Goal: Task Accomplishment & Management: Use online tool/utility

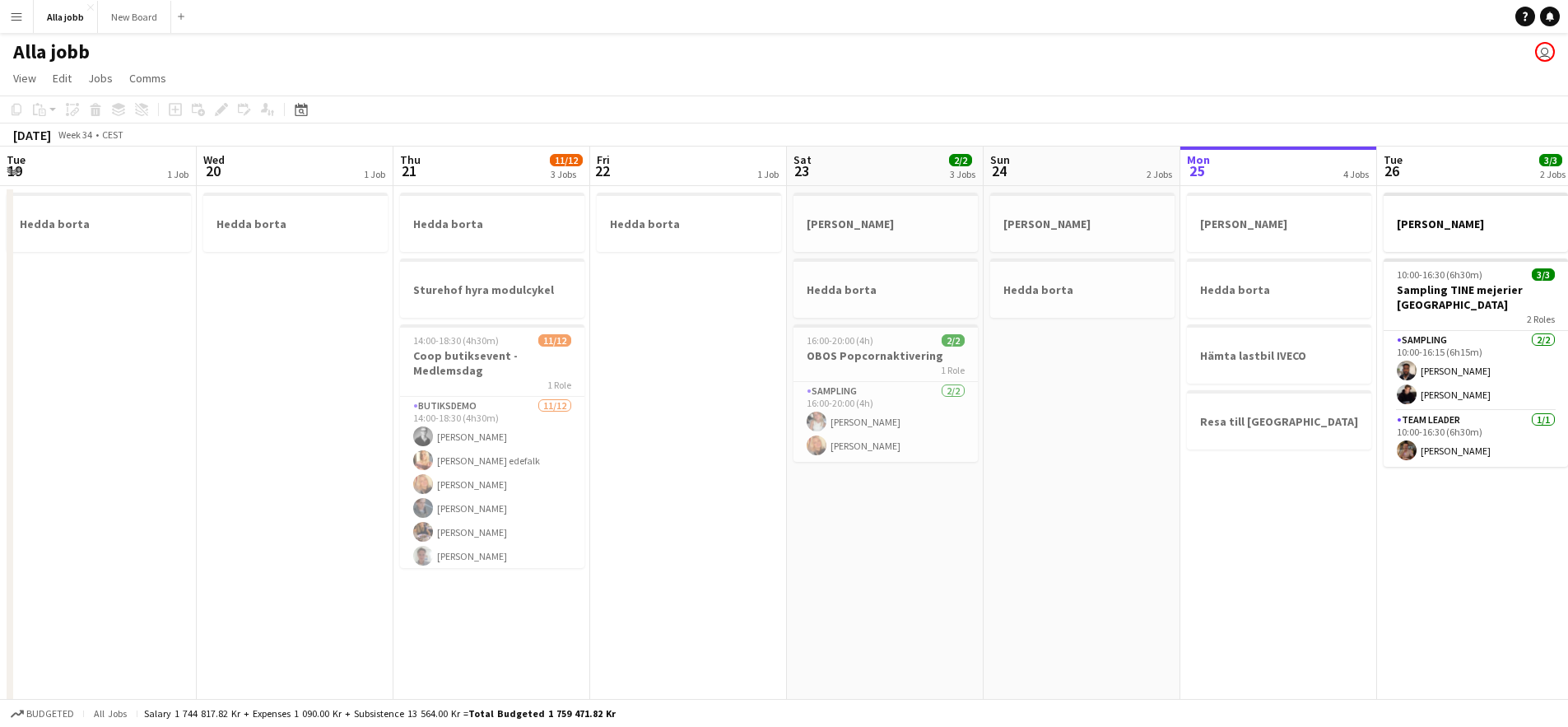
scroll to position [0, 430]
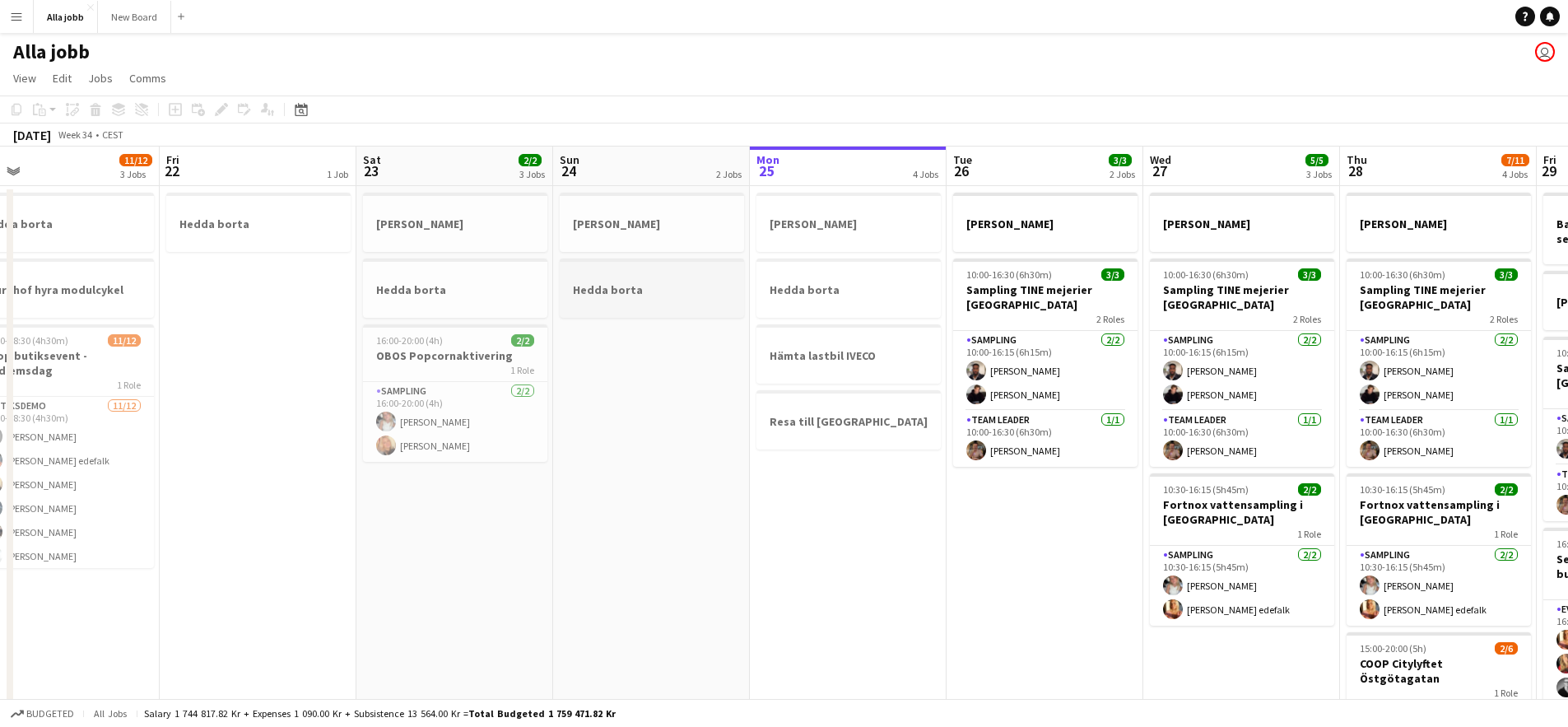
drag, startPoint x: 732, startPoint y: 321, endPoint x: 385, endPoint y: 281, distance: 349.3
click at [509, 285] on app-calendar-viewport "Tue 19 1 Job Wed 20 1 Job Thu 21 11/12 3 Jobs Fri 22 1 Job Sat 23 2/2 3 Jobs Su…" at bounding box center [784, 529] width 1568 height 765
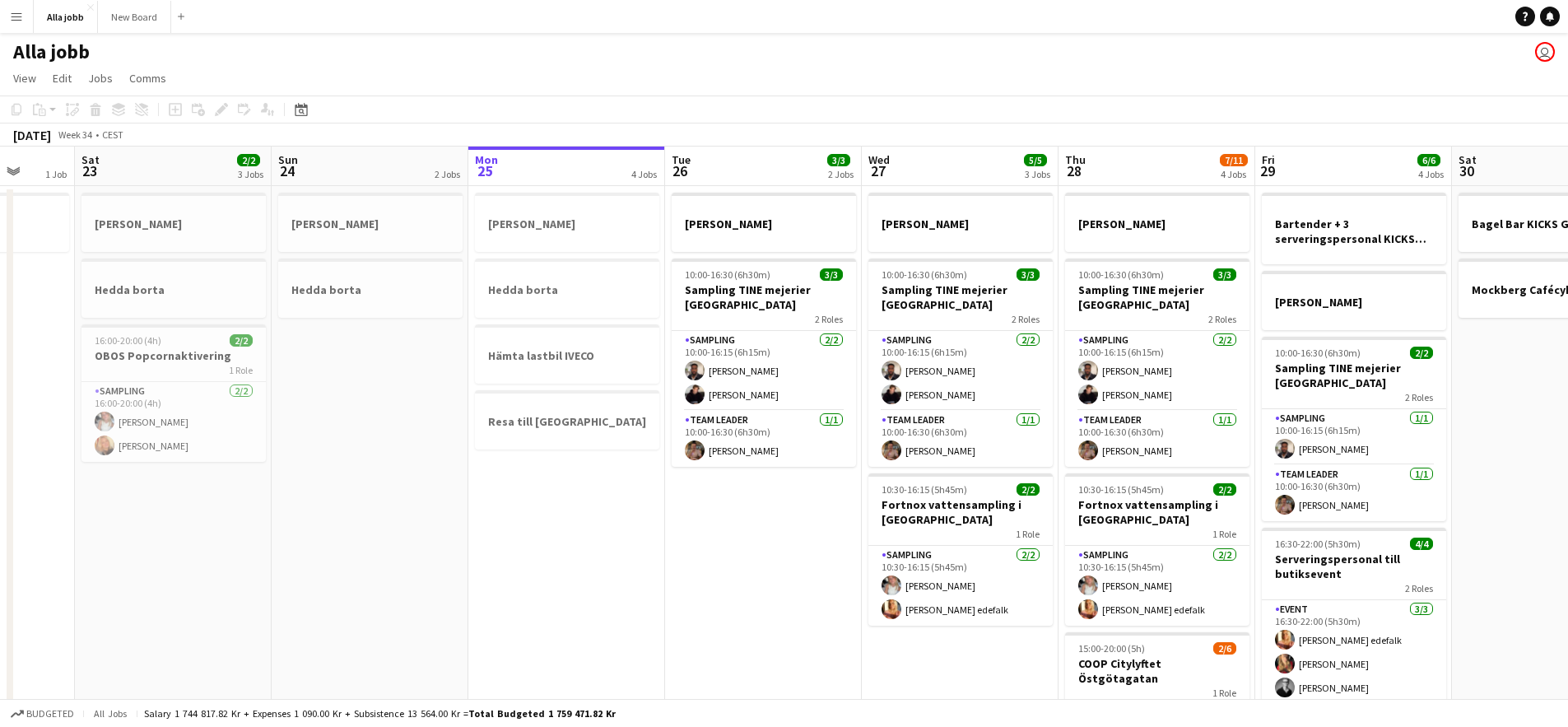
scroll to position [0, 335]
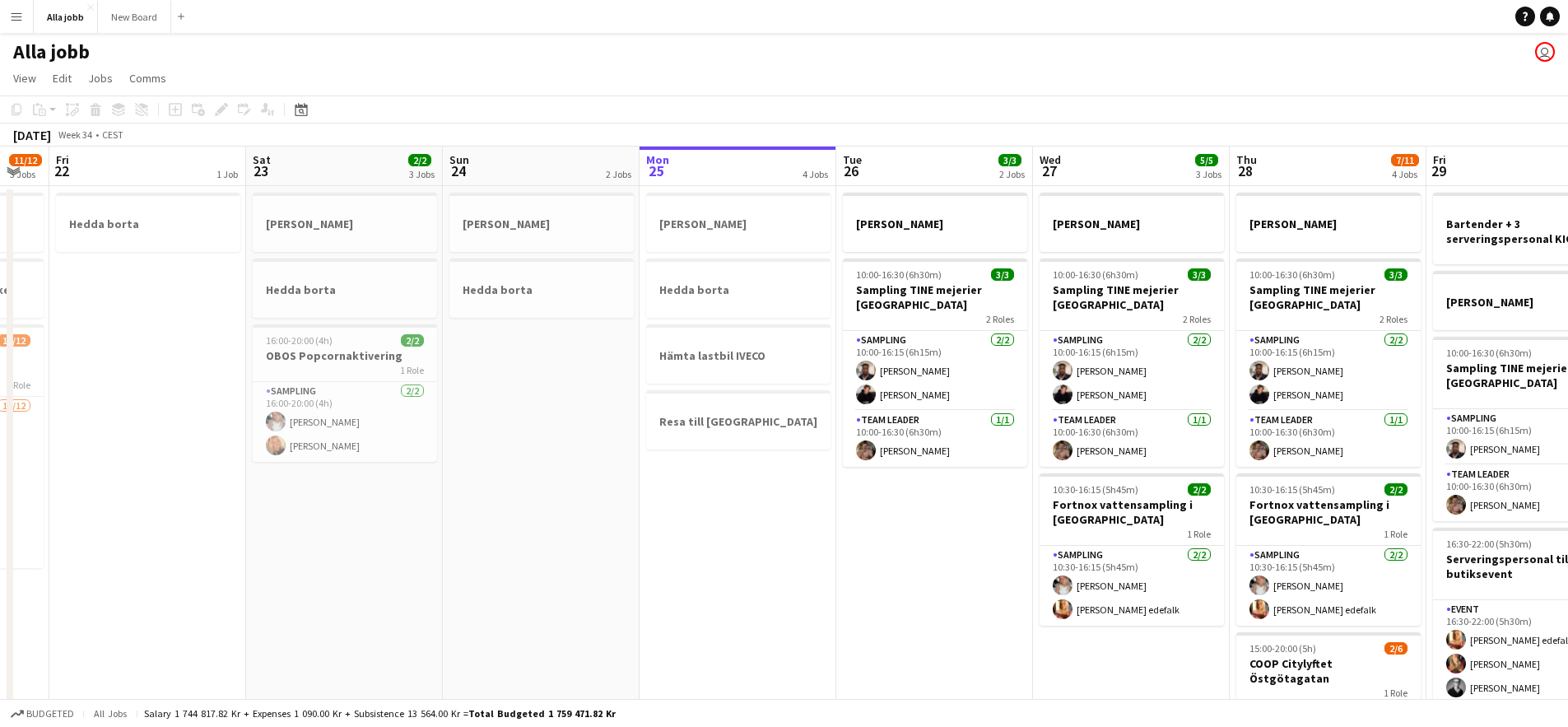
drag, startPoint x: 580, startPoint y: 500, endPoint x: 788, endPoint y: 522, distance: 209.2
click at [782, 521] on app-calendar-viewport "Wed 20 1 Job Thu 21 11/12 3 Jobs Fri 22 1 Job Sat 23 2/2 3 Jobs Sun 24 2 Jobs M…" at bounding box center [784, 529] width 1568 height 765
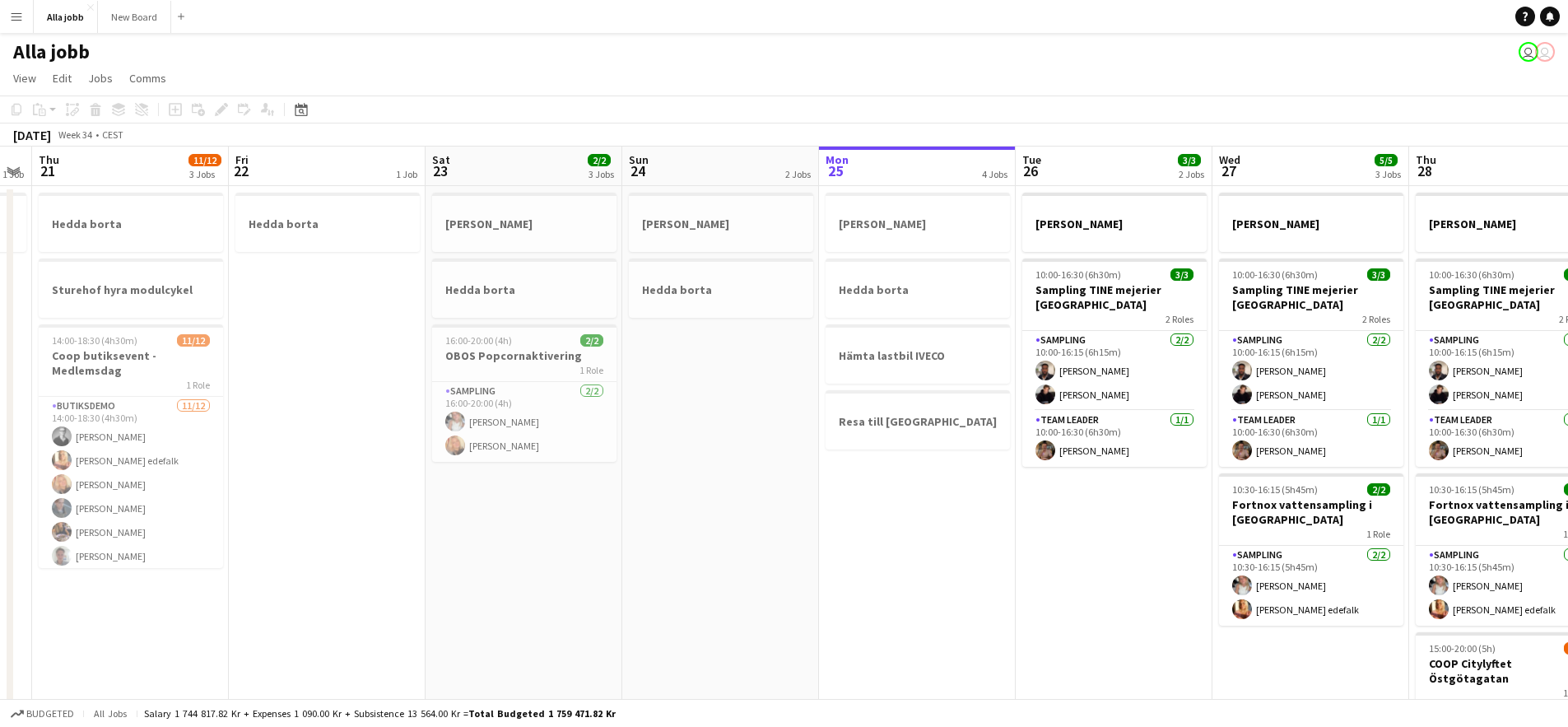
drag, startPoint x: 768, startPoint y: 420, endPoint x: 528, endPoint y: 423, distance: 240.0
click at [528, 423] on app-calendar-viewport "Mon 18 Tue 19 1 Job Wed 20 1 Job Thu 21 11/12 3 Jobs Fri 22 1 Job Sat 23 2/2 3 …" at bounding box center [784, 529] width 1568 height 765
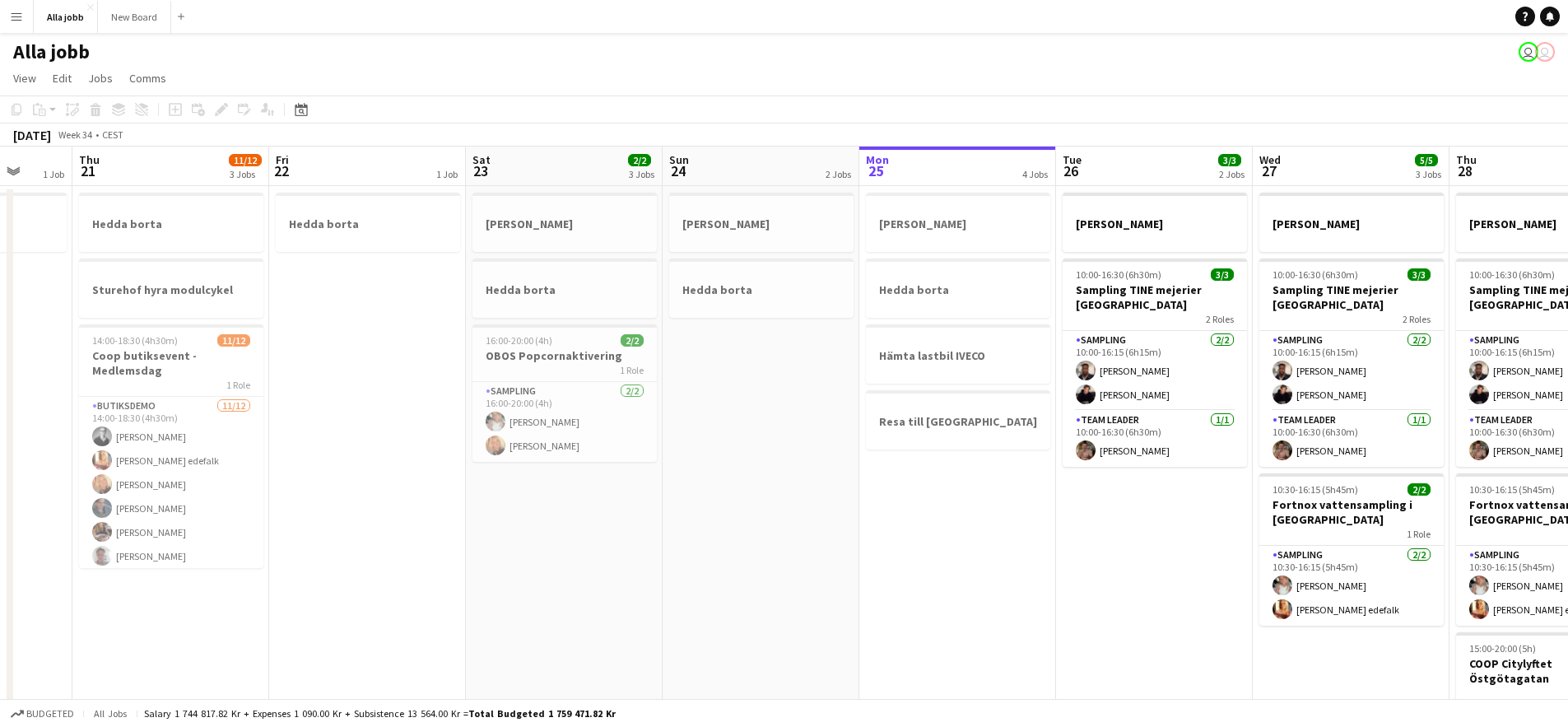
scroll to position [0, 646]
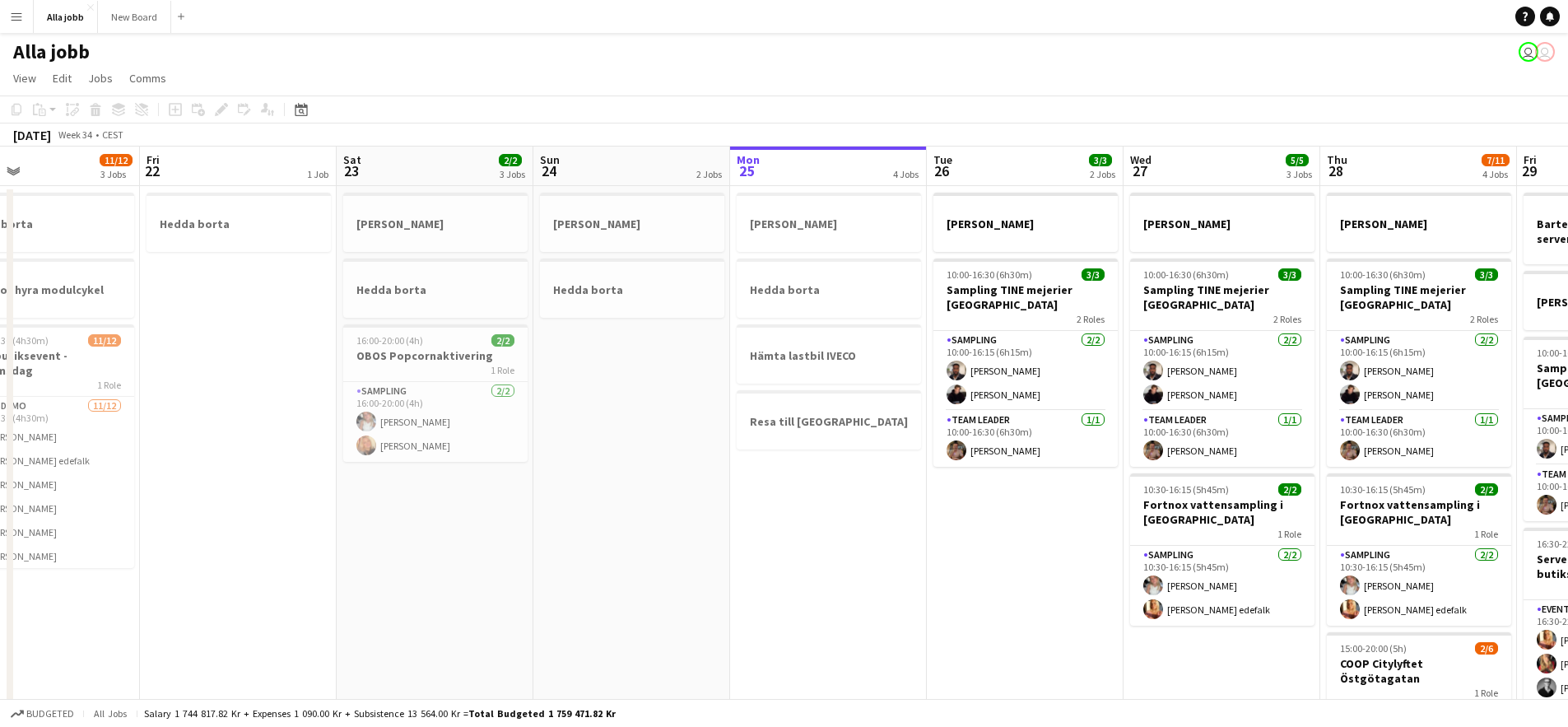
drag, startPoint x: 802, startPoint y: 452, endPoint x: 350, endPoint y: 408, distance: 454.1
click at [350, 408] on app-calendar-viewport "Mon 18 Tue 19 1 Job Wed 20 1 Job Thu 21 11/12 3 Jobs Fri 22 1 Job Sat 23 2/2 3 …" at bounding box center [784, 529] width 1568 height 765
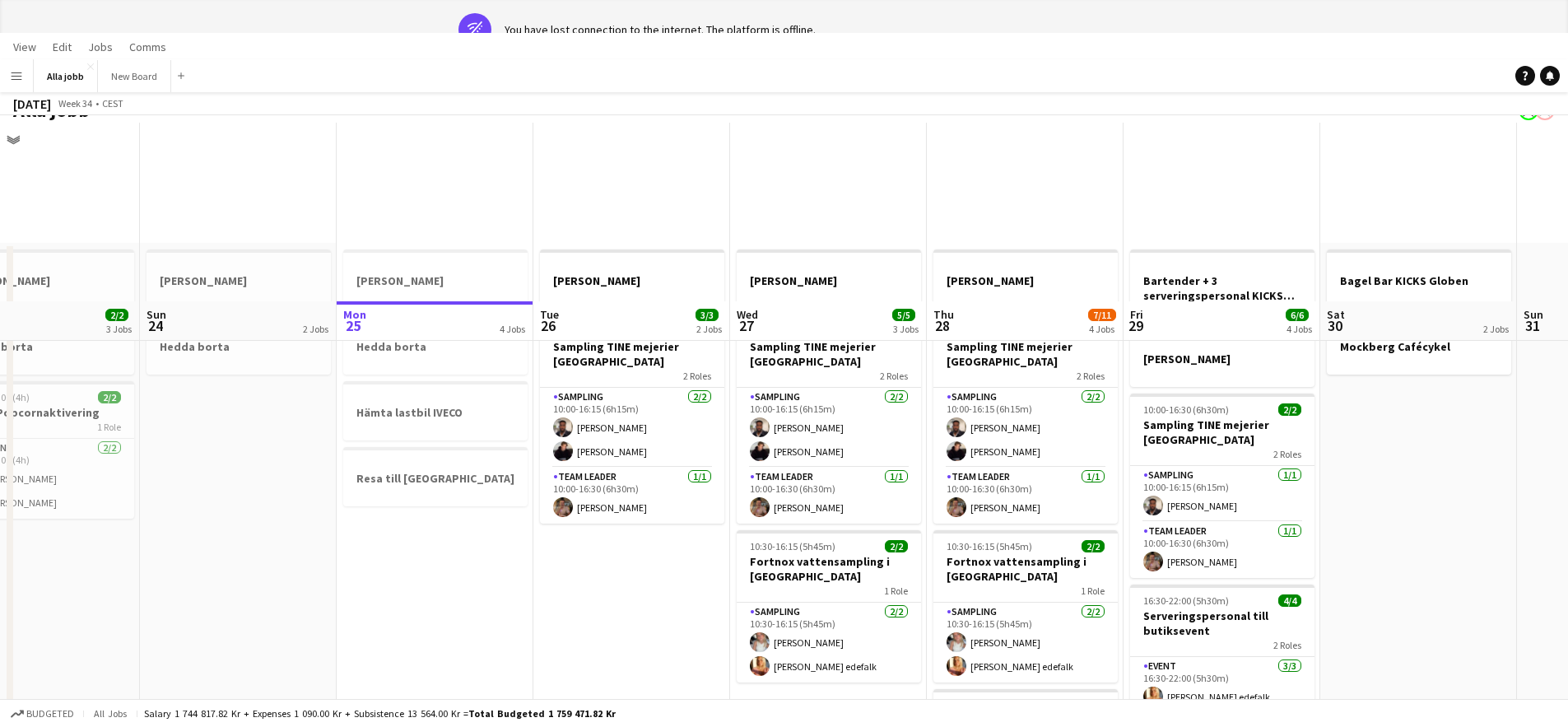
scroll to position [0, 0]
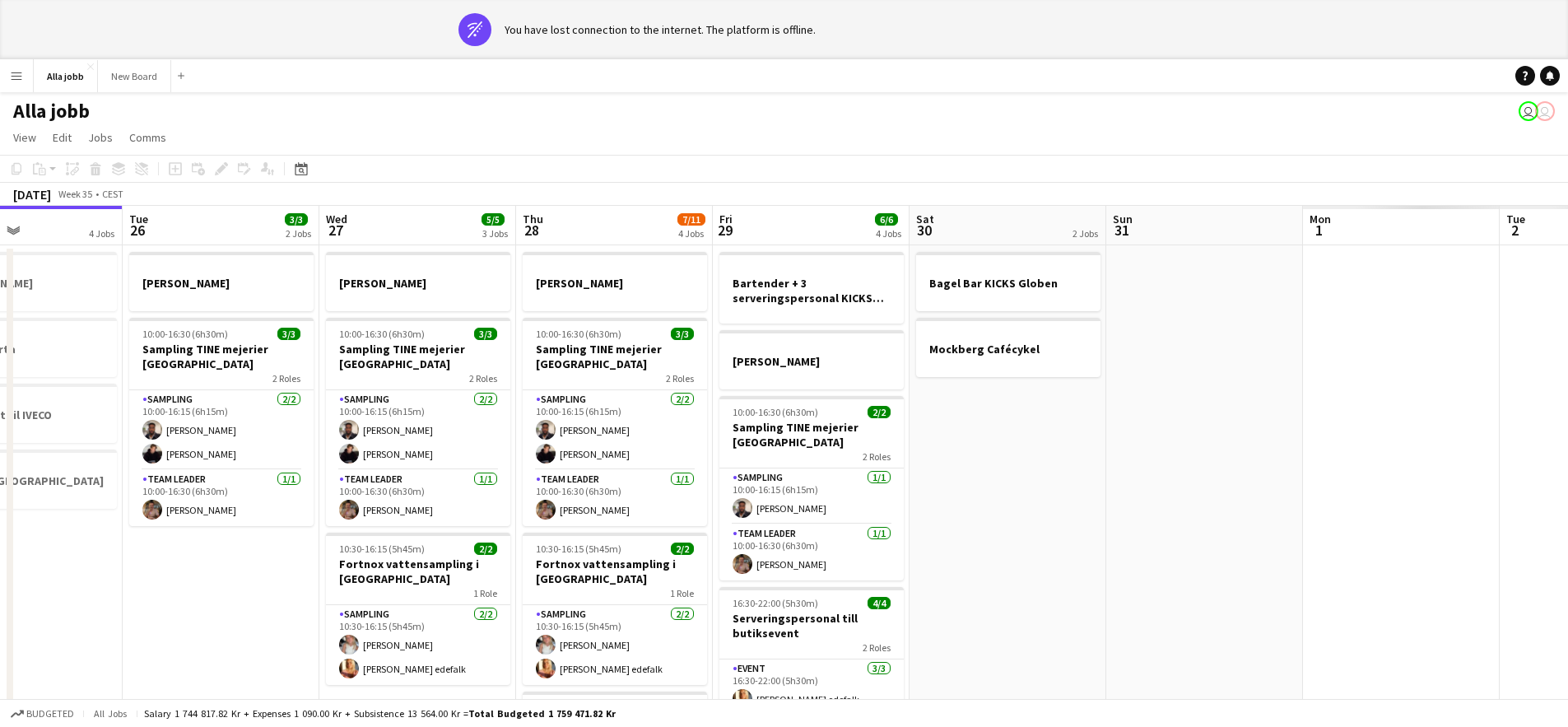
drag, startPoint x: 1095, startPoint y: 431, endPoint x: 686, endPoint y: 383, distance: 411.8
click at [686, 383] on app-calendar-viewport "Sat 23 2/2 3 Jobs Sun 24 2 Jobs Mon 25 4 Jobs Tue 26 3/3 2 Jobs Wed 27 5/5 3 Jo…" at bounding box center [784, 588] width 1568 height 765
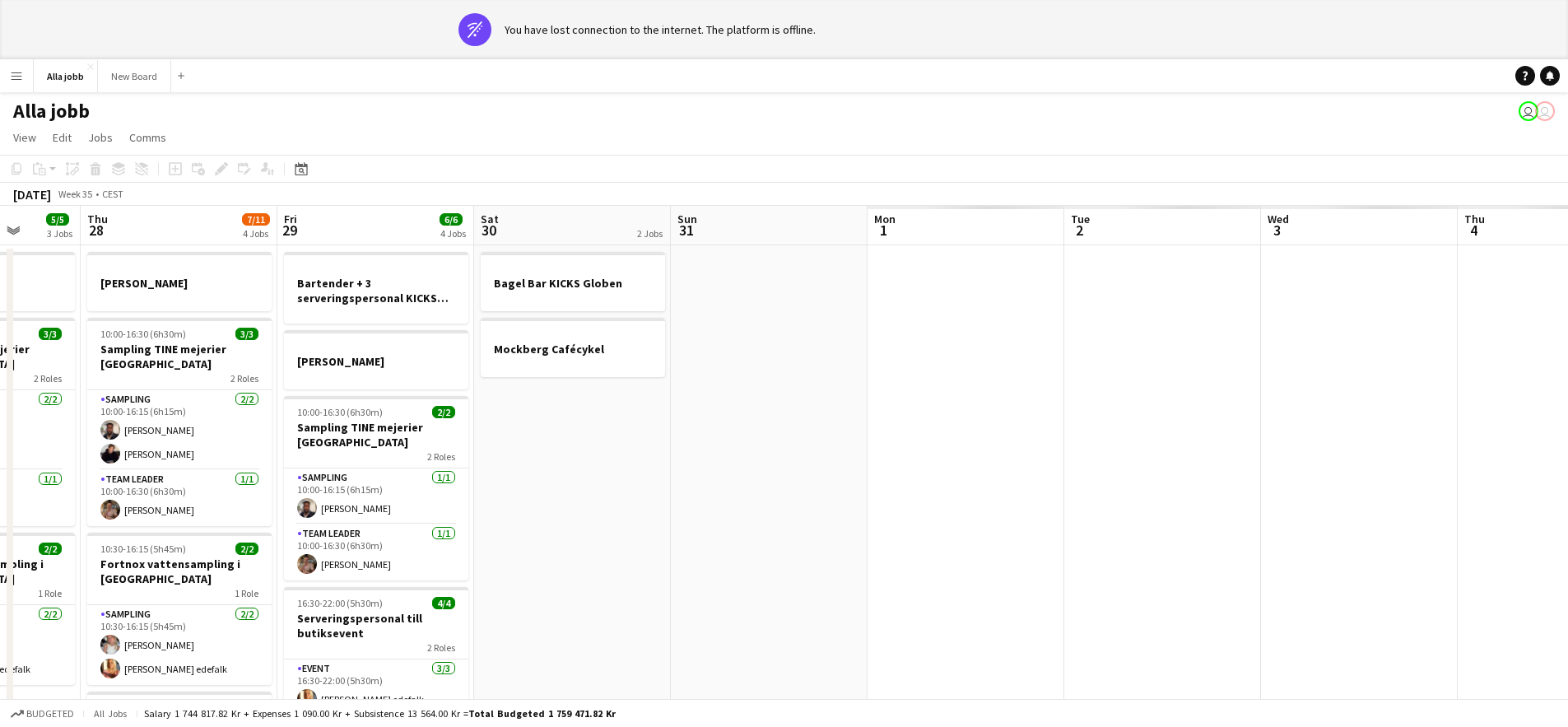
drag, startPoint x: 757, startPoint y: 408, endPoint x: 655, endPoint y: 397, distance: 102.6
click at [654, 397] on app-calendar-viewport "Mon 25 4 Jobs Tue 26 3/3 2 Jobs Wed 27 5/5 3 Jobs Thu 28 7/11 4 Jobs Fri 29 6/6…" at bounding box center [784, 588] width 1568 height 765
drag, startPoint x: 638, startPoint y: 388, endPoint x: 587, endPoint y: 379, distance: 51.8
click at [597, 380] on app-calendar-viewport "Mon 25 4 Jobs Tue 26 3/3 2 Jobs Wed 27 5/5 3 Jobs Thu 28 7/11 4 Jobs Fri 29 6/6…" at bounding box center [784, 588] width 1568 height 765
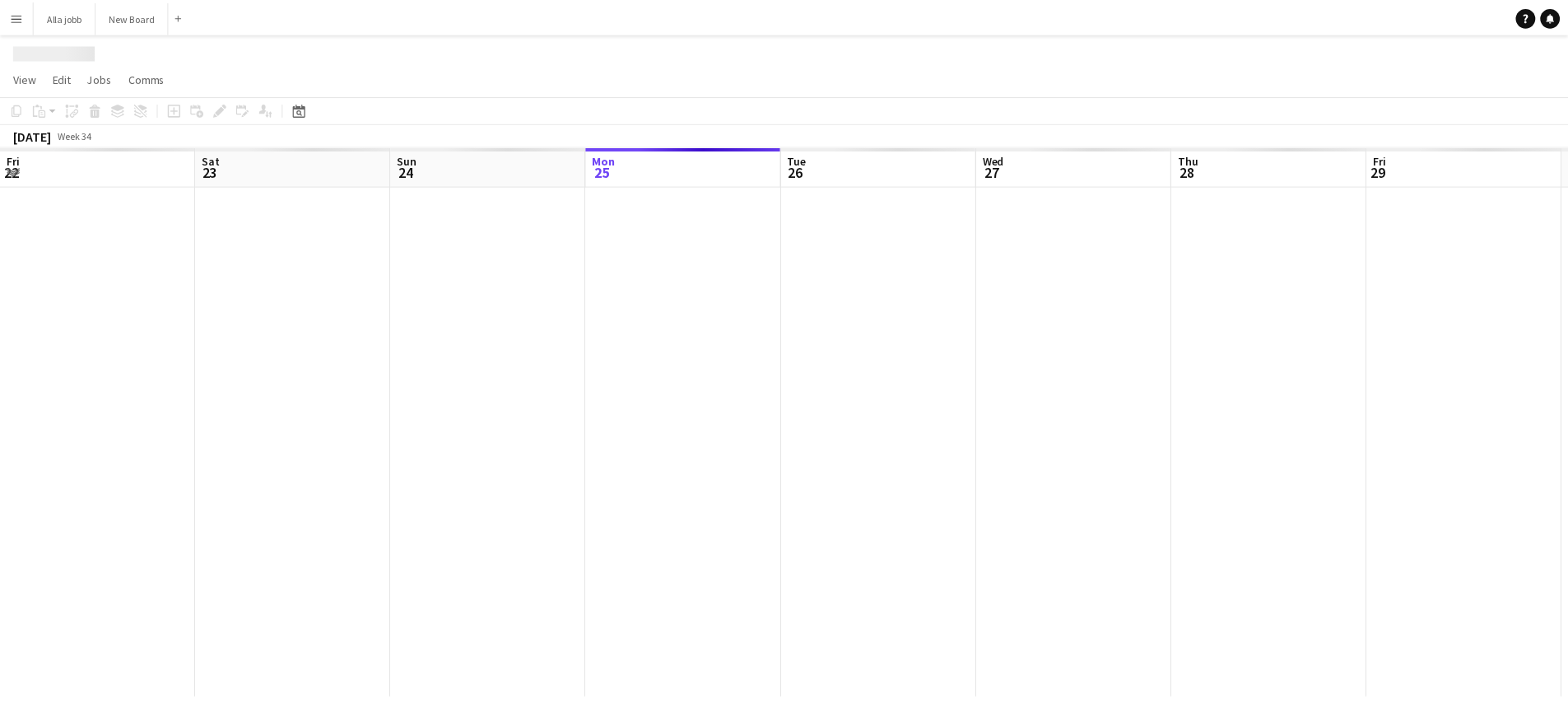
scroll to position [0, 393]
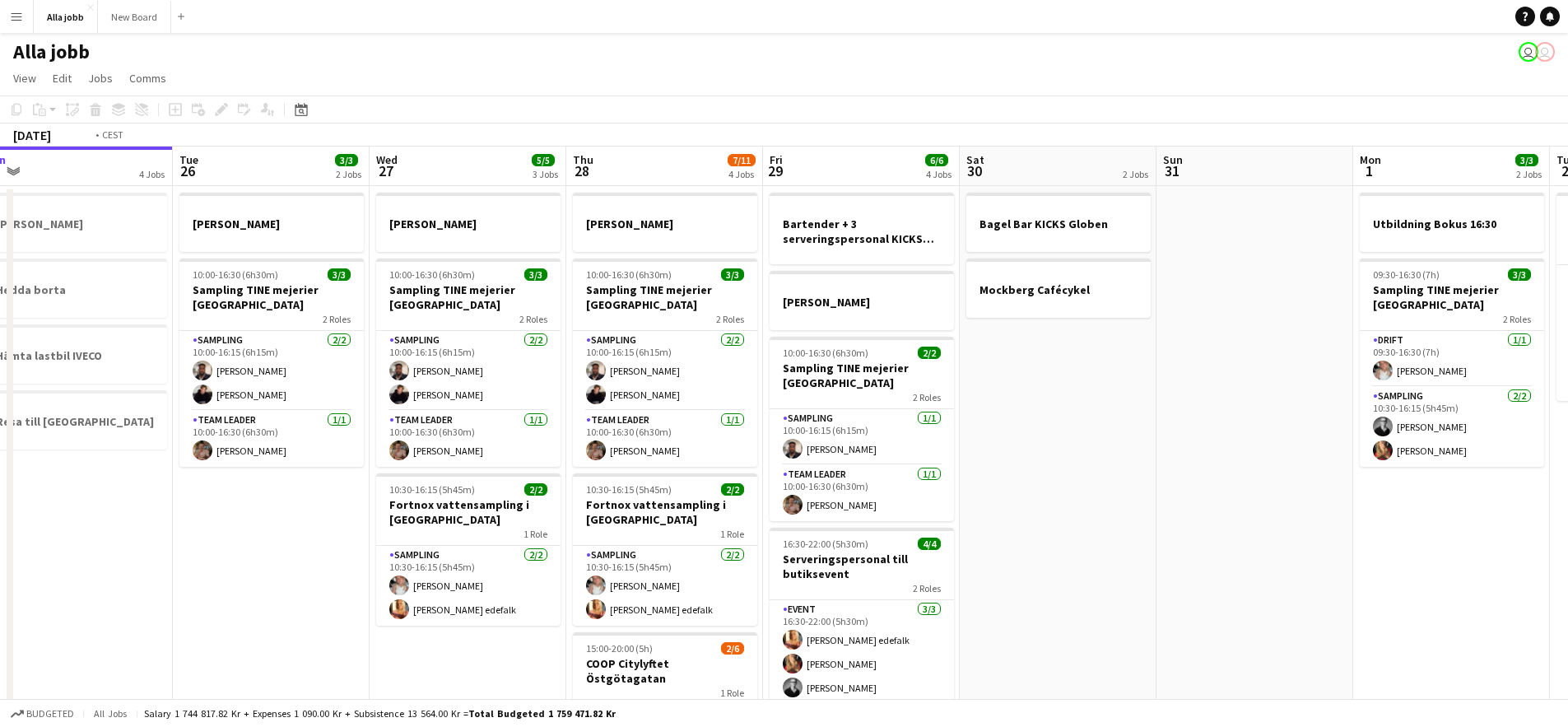
drag, startPoint x: 1161, startPoint y: 454, endPoint x: 630, endPoint y: 402, distance: 533.5
click at [624, 403] on app-calendar-viewport "Fri 22 1 Job Sat 23 2/2 3 Jobs Sun 24 2 Jobs Mon 25 4 Jobs Tue 26 3/3 2 Jobs We…" at bounding box center [784, 529] width 1568 height 765
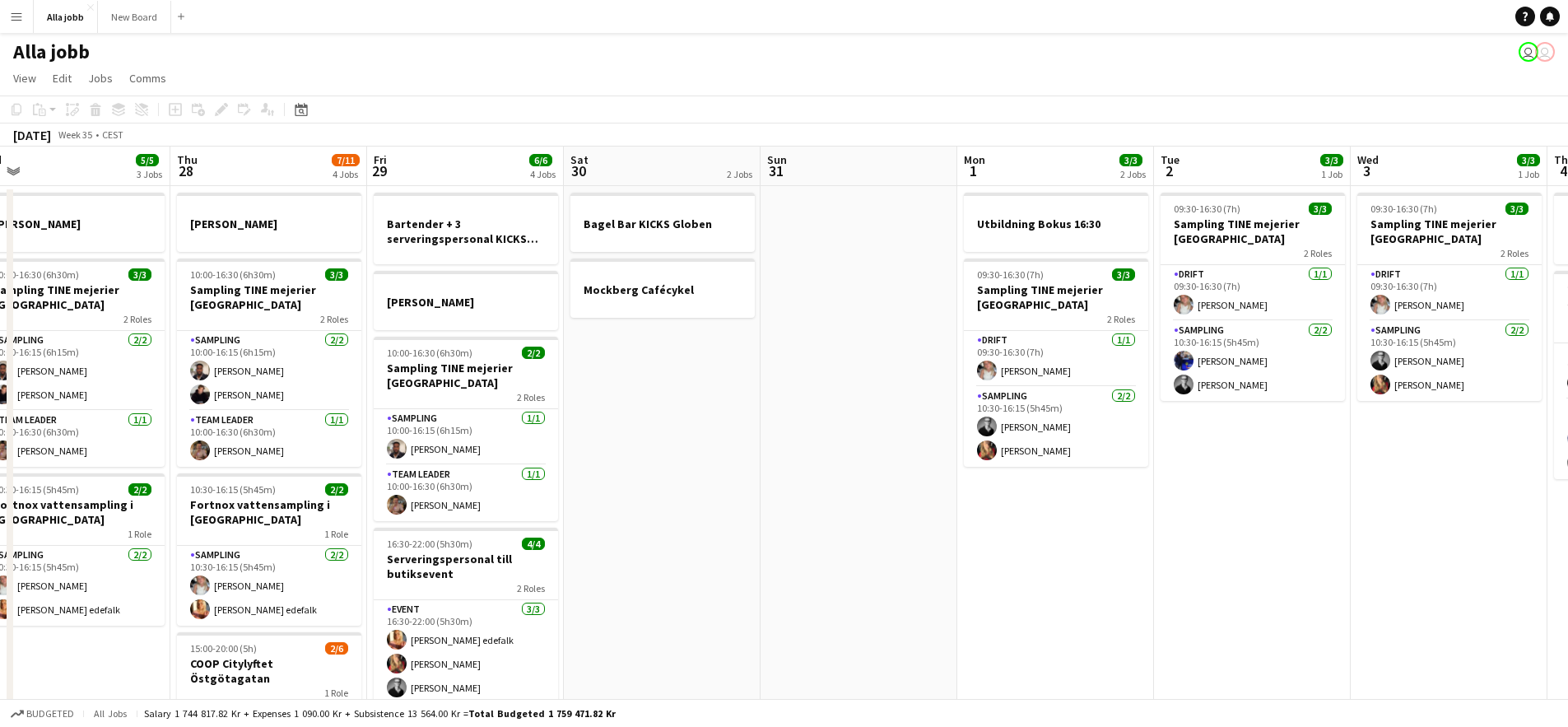
click at [806, 391] on app-calendar-viewport "Sun 24 2 Jobs Mon 25 4 Jobs Tue 26 3/3 2 Jobs Wed 27 5/5 3 Jobs Thu 28 7/11 4 J…" at bounding box center [784, 529] width 1568 height 765
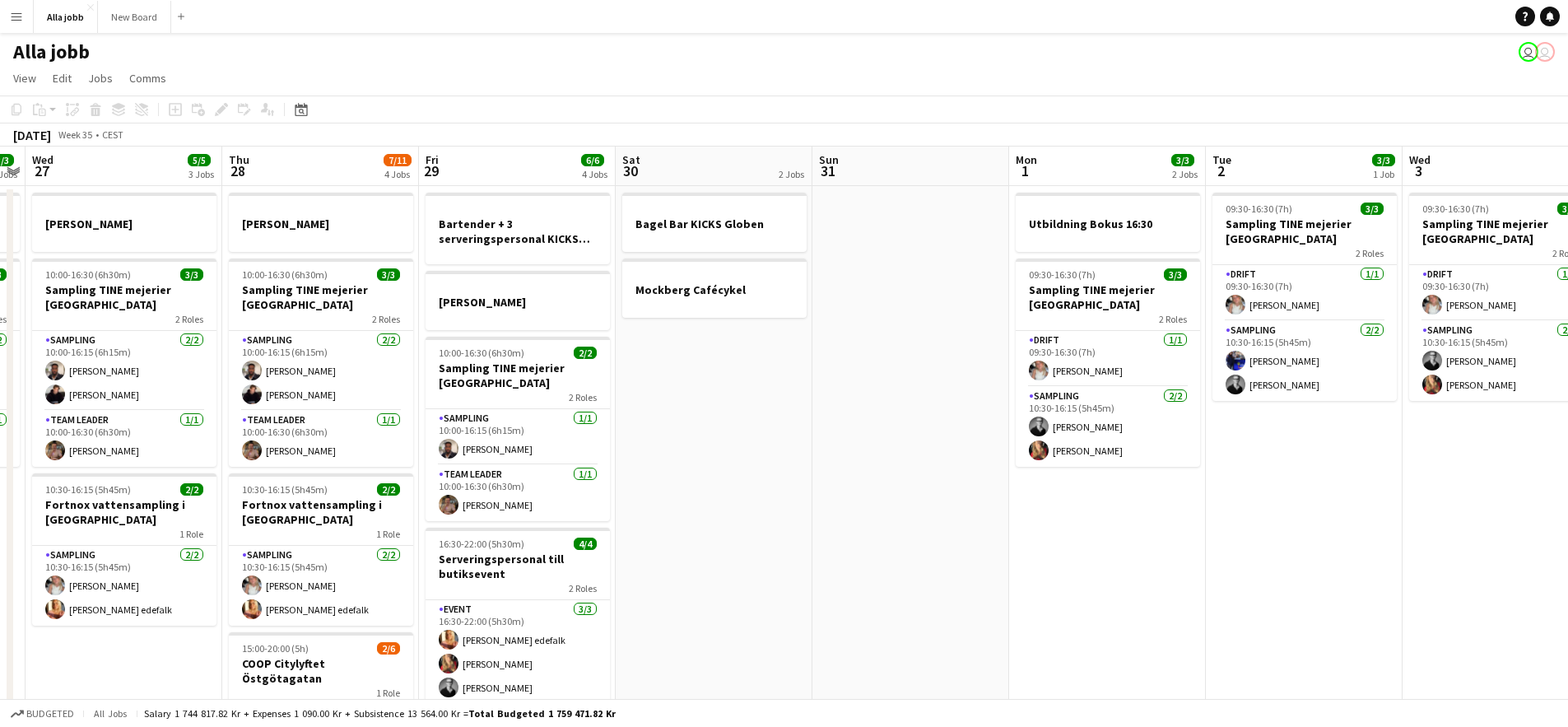
drag, startPoint x: 674, startPoint y: 406, endPoint x: 789, endPoint y: 409, distance: 115.0
click at [765, 409] on app-calendar-viewport "Sun 24 2 Jobs Mon 25 4 Jobs Tue 26 3/3 2 Jobs Wed 27 5/5 3 Jobs Thu 28 7/11 4 J…" at bounding box center [784, 529] width 1568 height 765
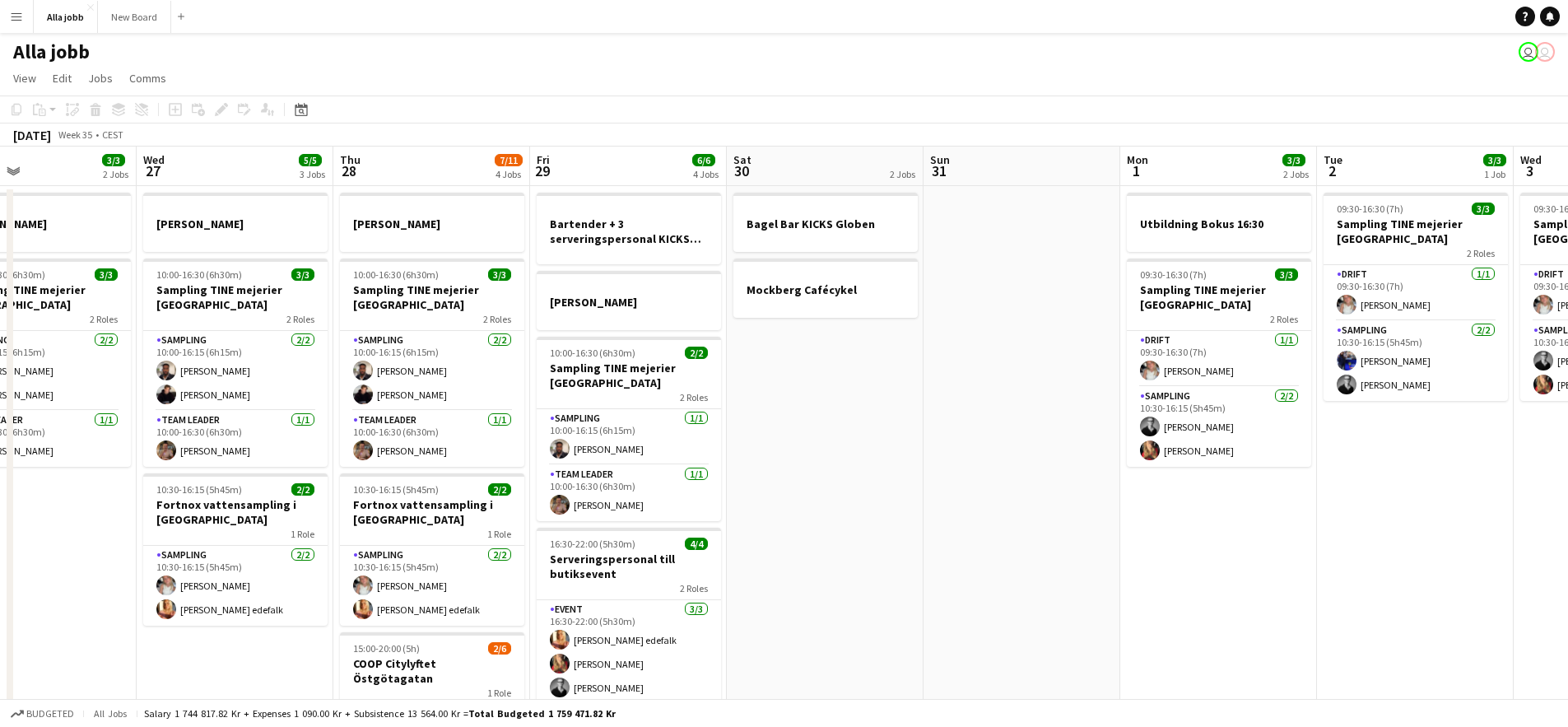
drag, startPoint x: 796, startPoint y: 403, endPoint x: 883, endPoint y: 394, distance: 87.5
click at [870, 392] on app-calendar-viewport "Sun 24 2 Jobs Mon 25 4 Jobs Tue 26 3/3 2 Jobs Wed 27 5/5 3 Jobs Thu 28 7/11 4 J…" at bounding box center [784, 529] width 1568 height 765
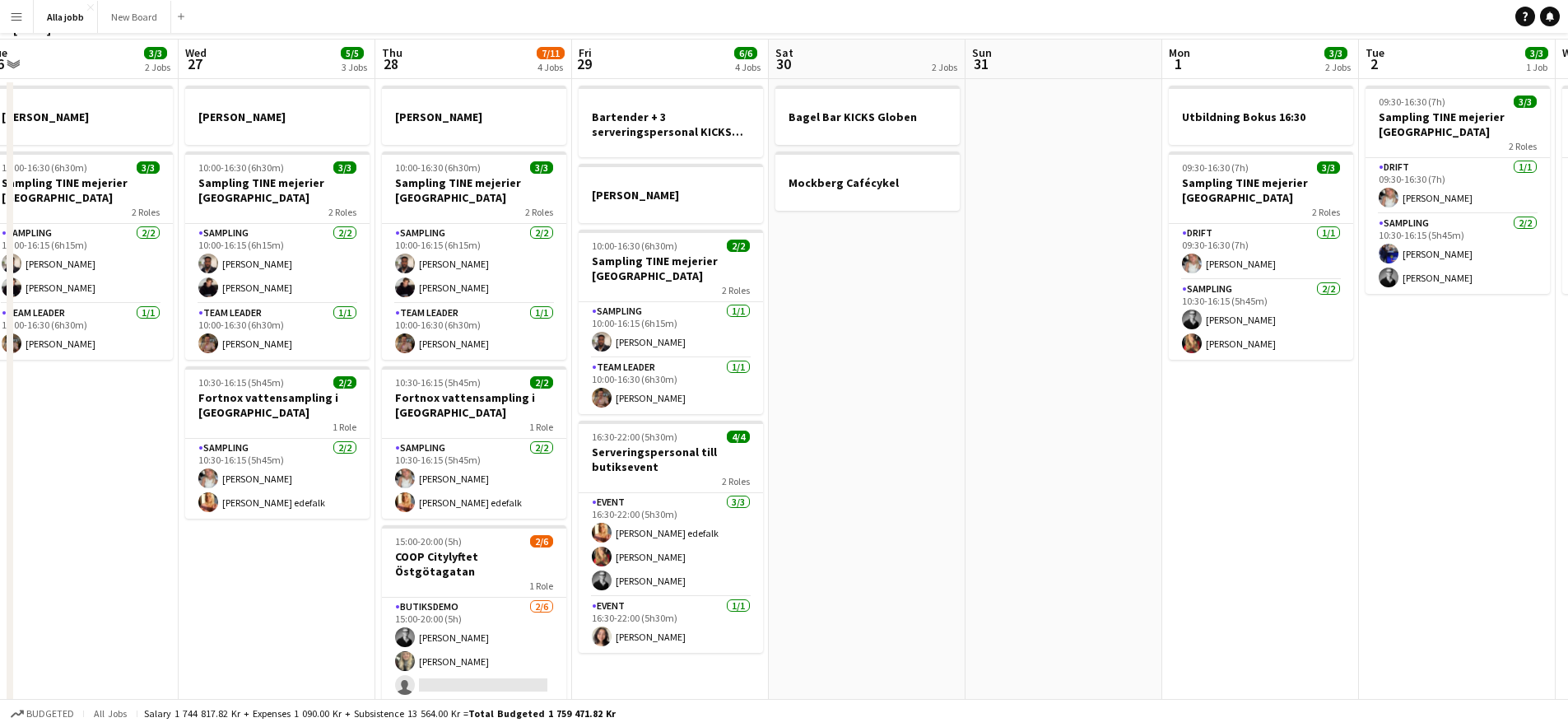
scroll to position [0, 0]
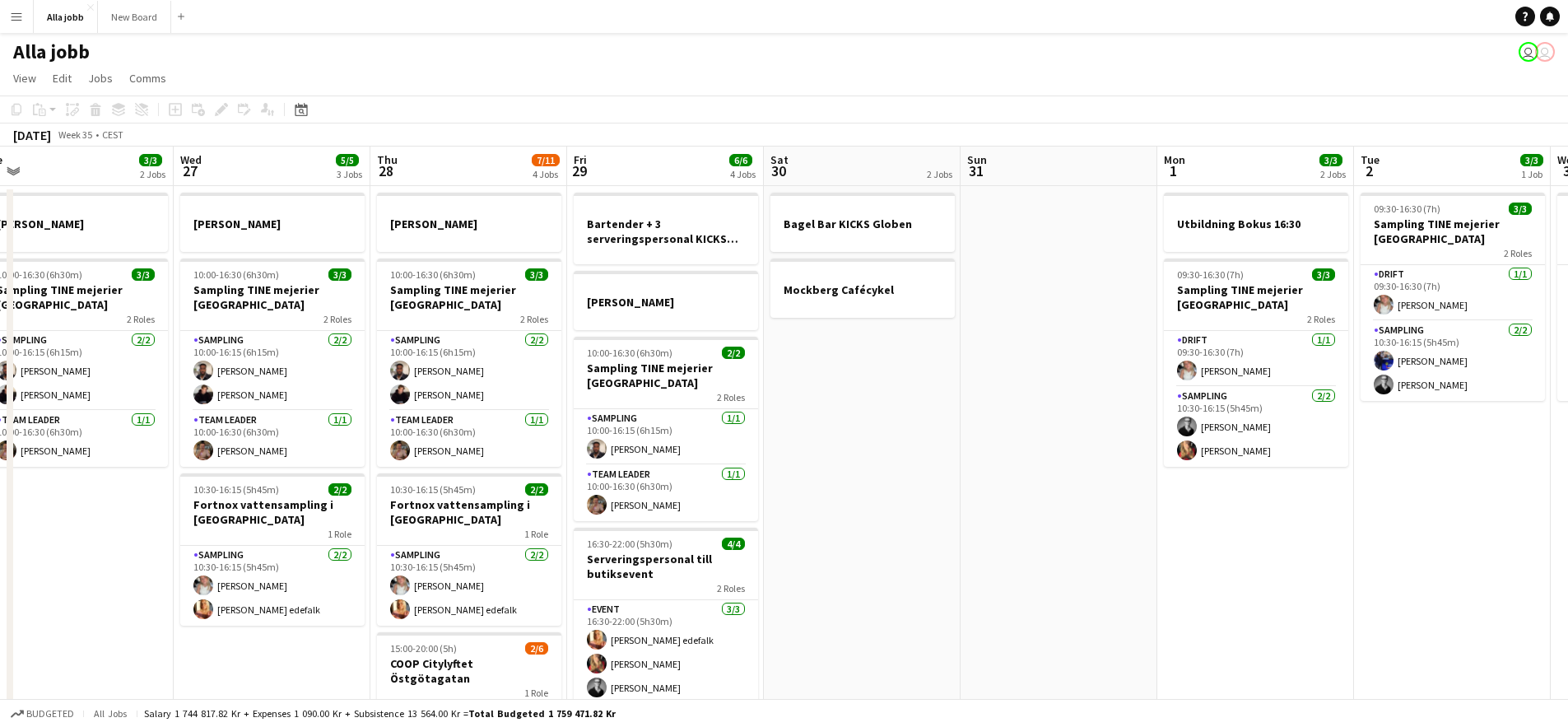
drag, startPoint x: 876, startPoint y: 477, endPoint x: 871, endPoint y: 265, distance: 212.1
click at [871, 265] on app-calendar-viewport "Sun 24 2 Jobs Mon 25 4 Jobs Tue 26 3/3 2 Jobs Wed 27 5/5 3 Jobs Thu 28 7/11 4 J…" at bounding box center [784, 529] width 1568 height 765
click at [848, 175] on app-board-header-date "Sat 30 2 Jobs" at bounding box center [862, 166] width 197 height 40
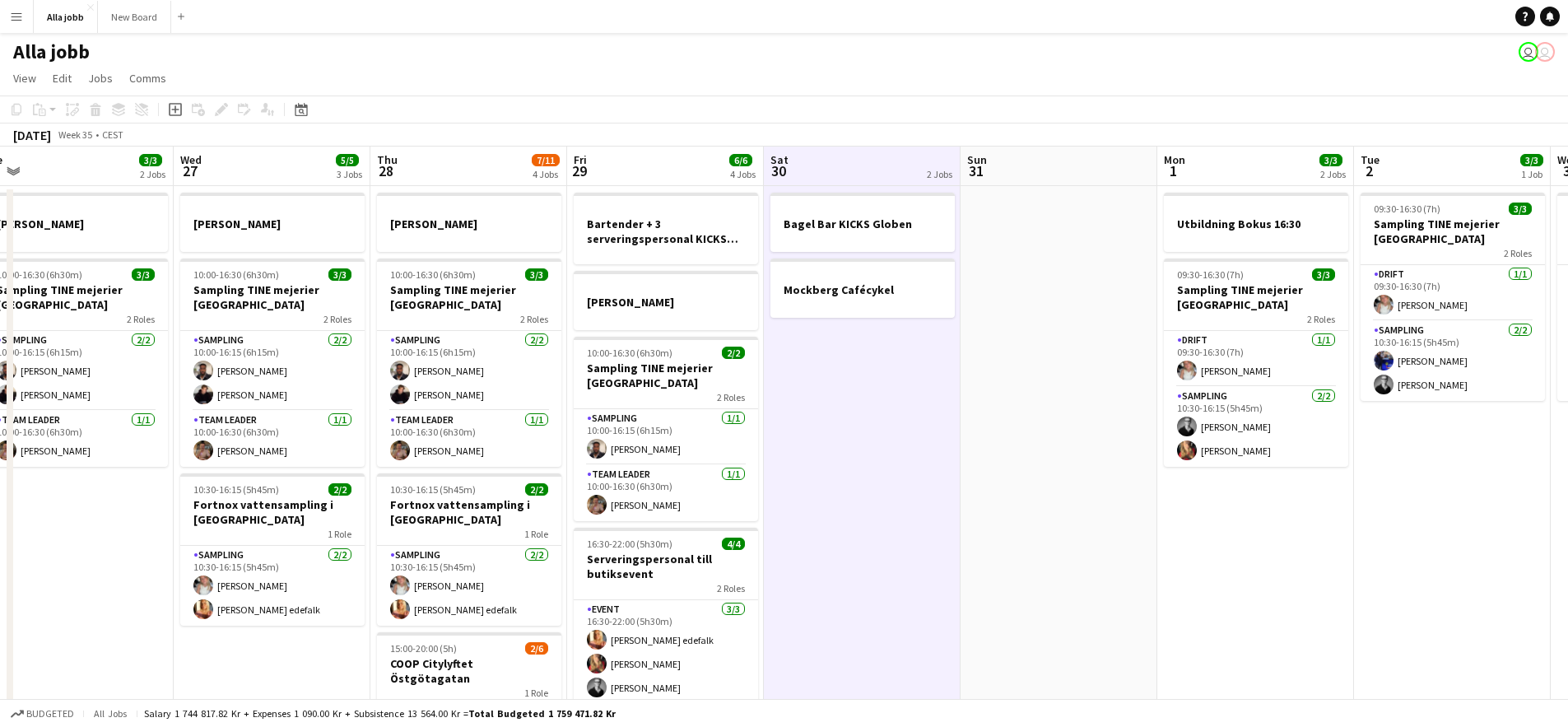
drag, startPoint x: 869, startPoint y: 350, endPoint x: 880, endPoint y: 348, distance: 11.2
click at [869, 349] on app-date-cell "Bagel Bar KICKS Globen Mockberg Cafécykel" at bounding box center [862, 548] width 197 height 725
click at [1066, 375] on app-date-cell at bounding box center [1058, 548] width 197 height 725
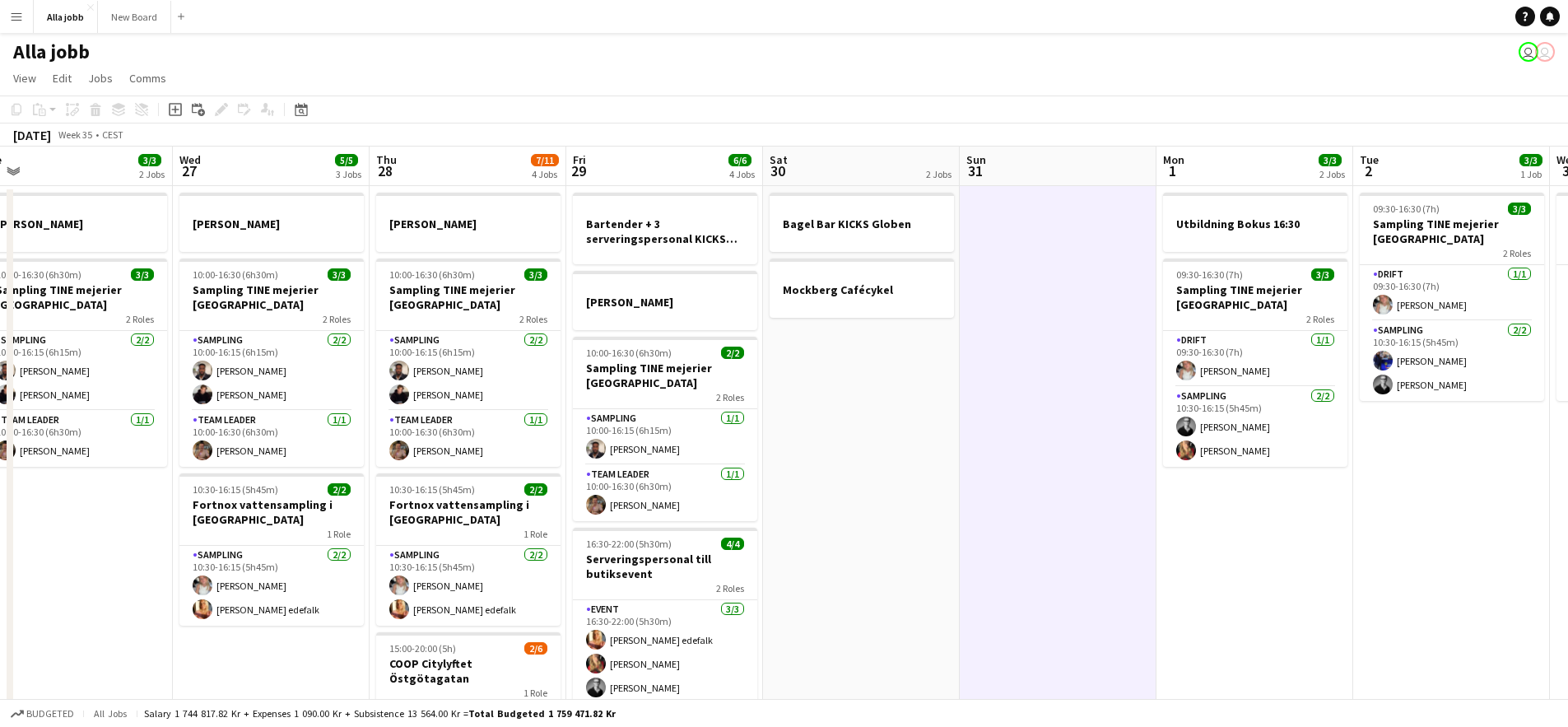
click at [876, 120] on app-toolbar "Copy Paste Paste Command V Paste with crew Command Shift V Paste linked Job [GE…" at bounding box center [784, 109] width 1568 height 28
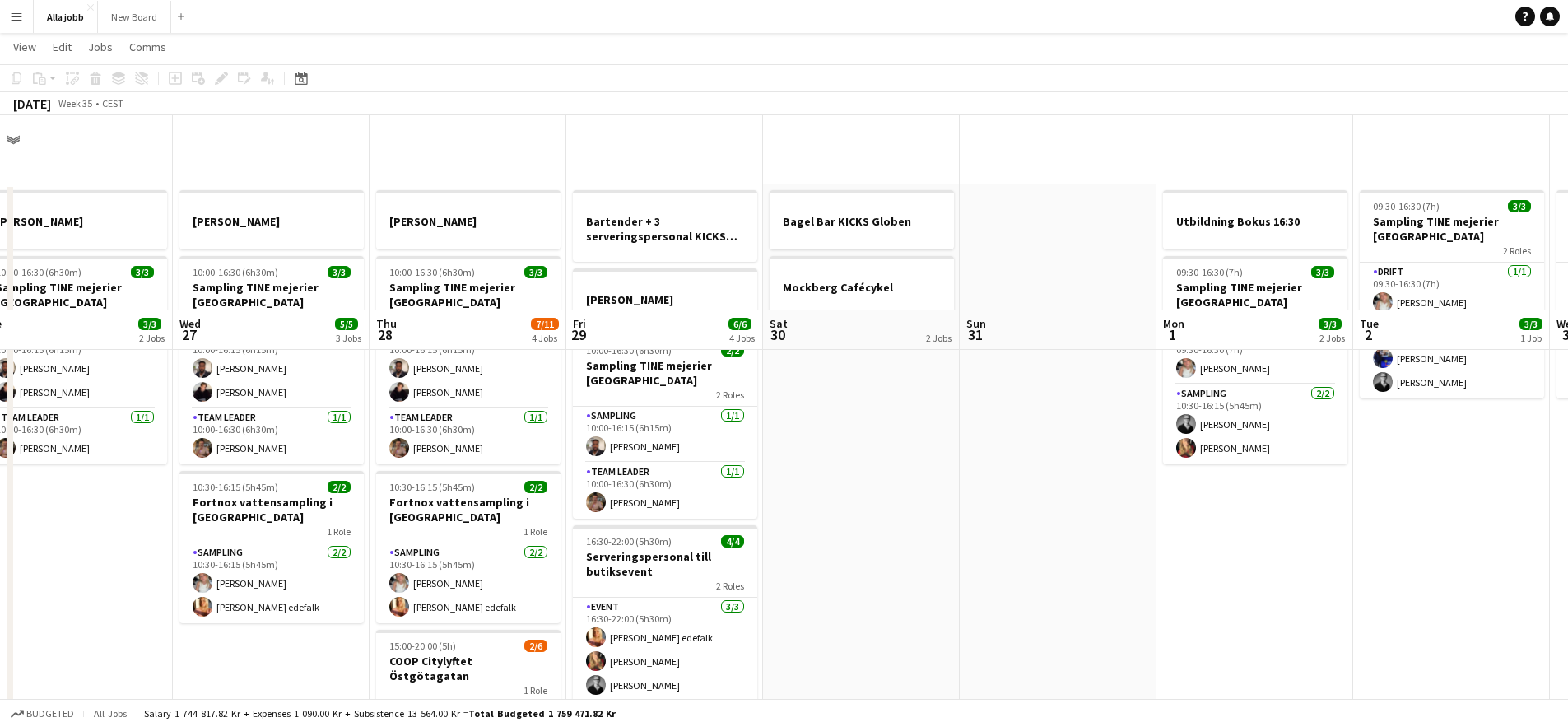
scroll to position [0, 0]
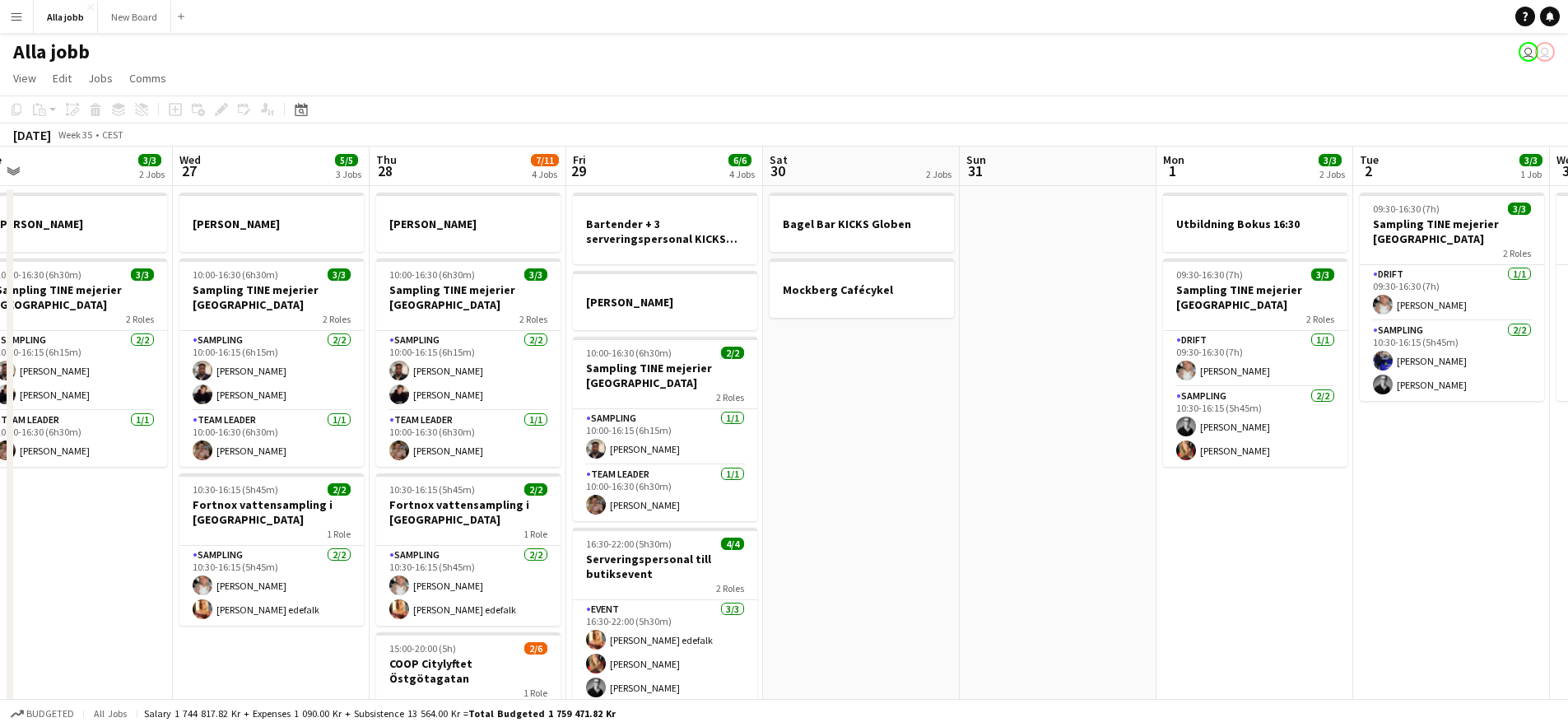
click at [802, 163] on app-board-header-date "Sat 30 2 Jobs" at bounding box center [862, 166] width 197 height 40
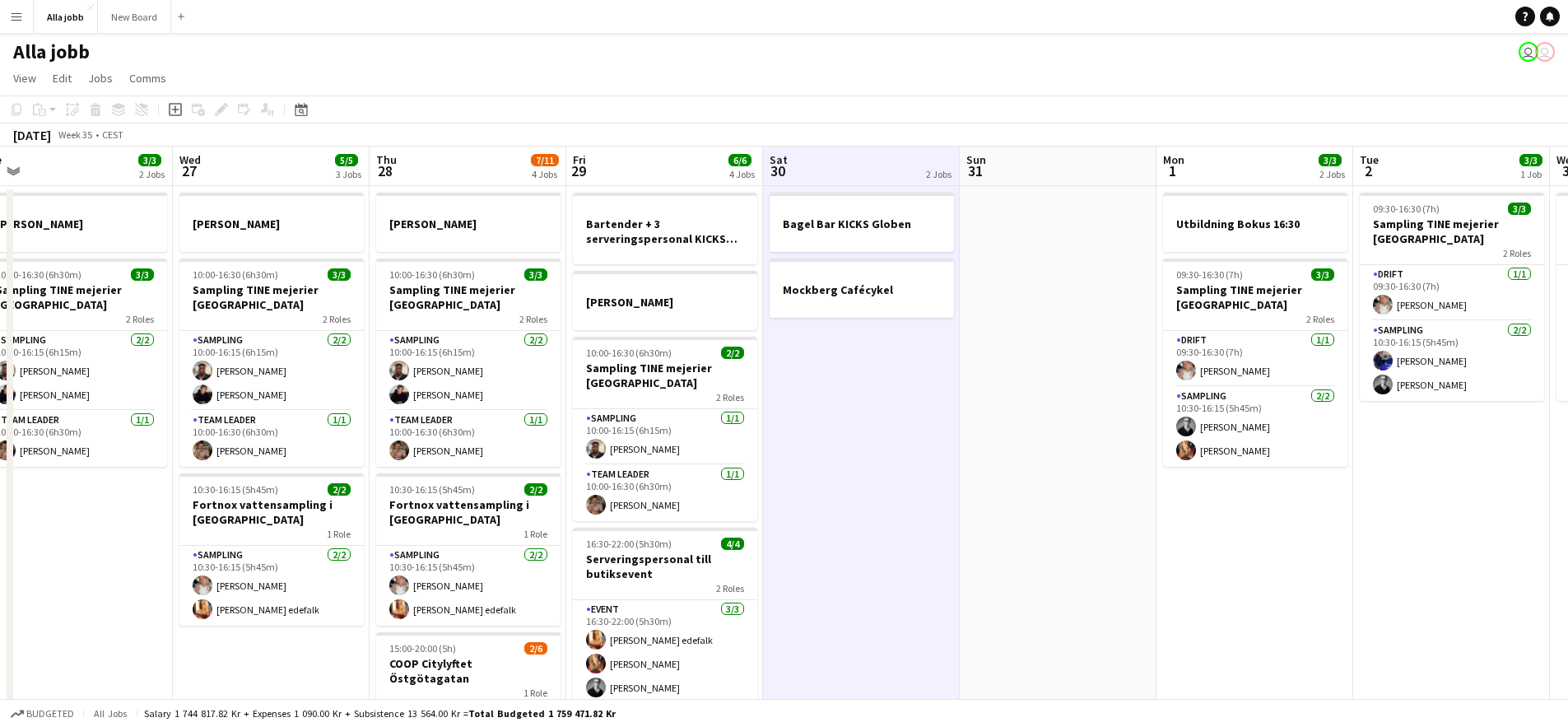
click at [703, 169] on app-board-header-date "Fri 29 6/6 4 Jobs" at bounding box center [665, 166] width 197 height 40
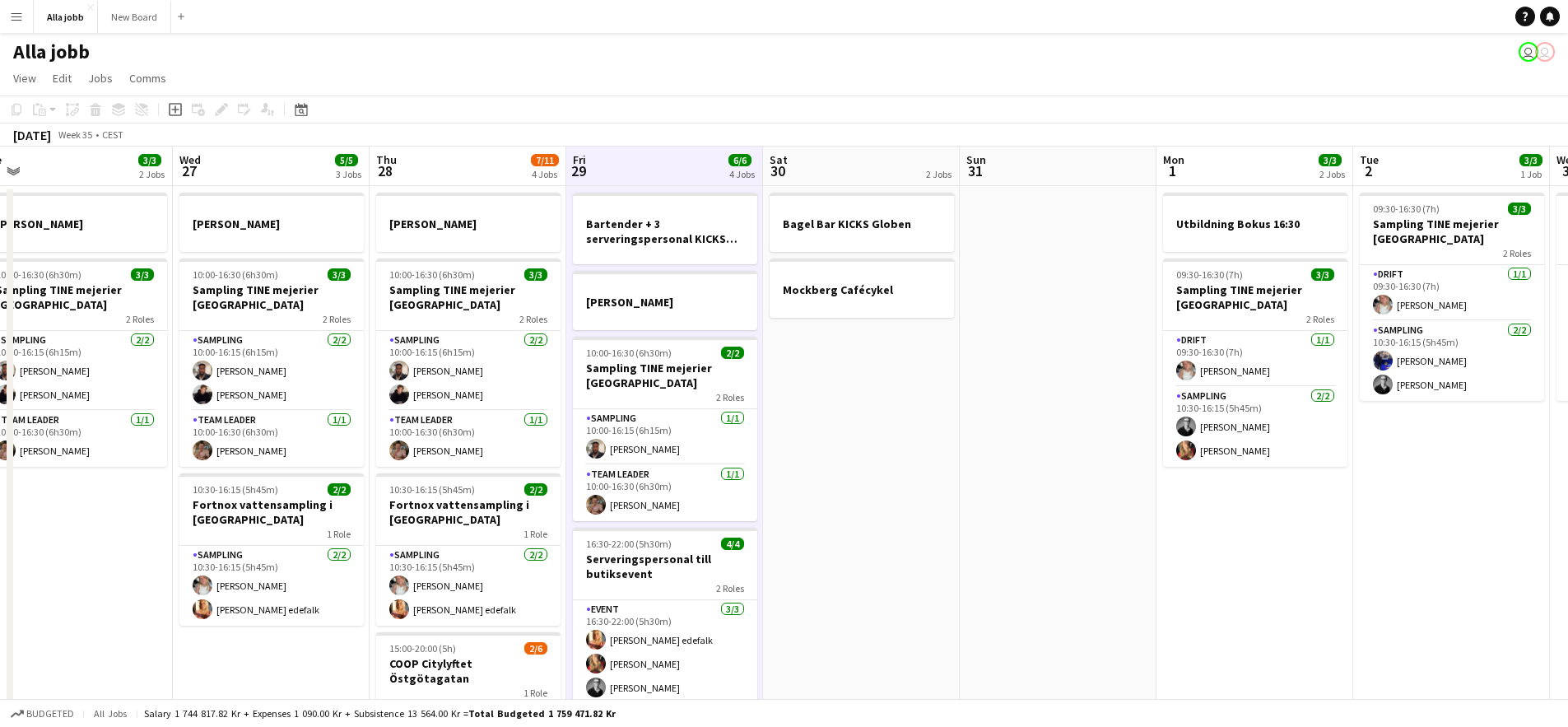
click at [828, 163] on app-board-header-date "Sat 30 2 Jobs" at bounding box center [862, 166] width 197 height 40
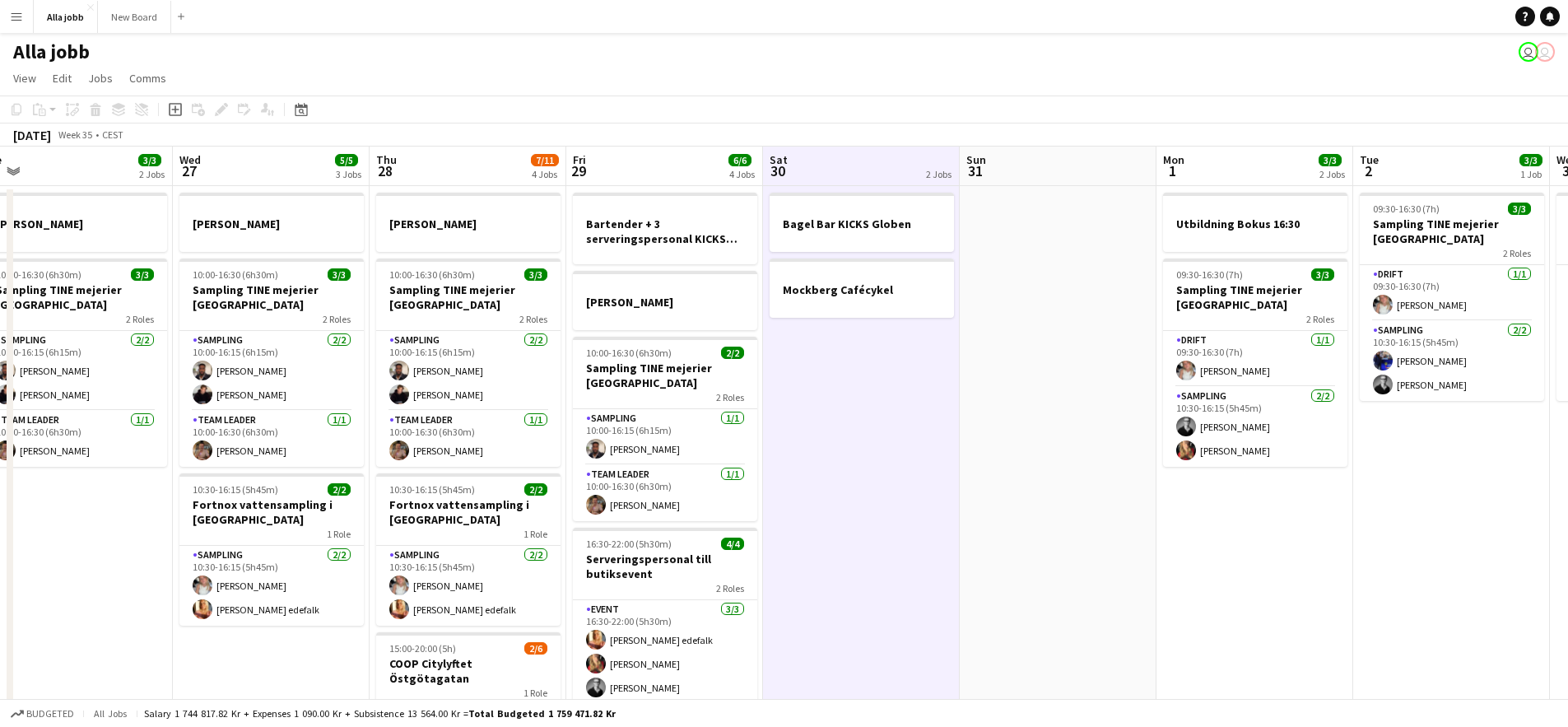
click at [932, 163] on div at bounding box center [938, 160] width 27 height 15
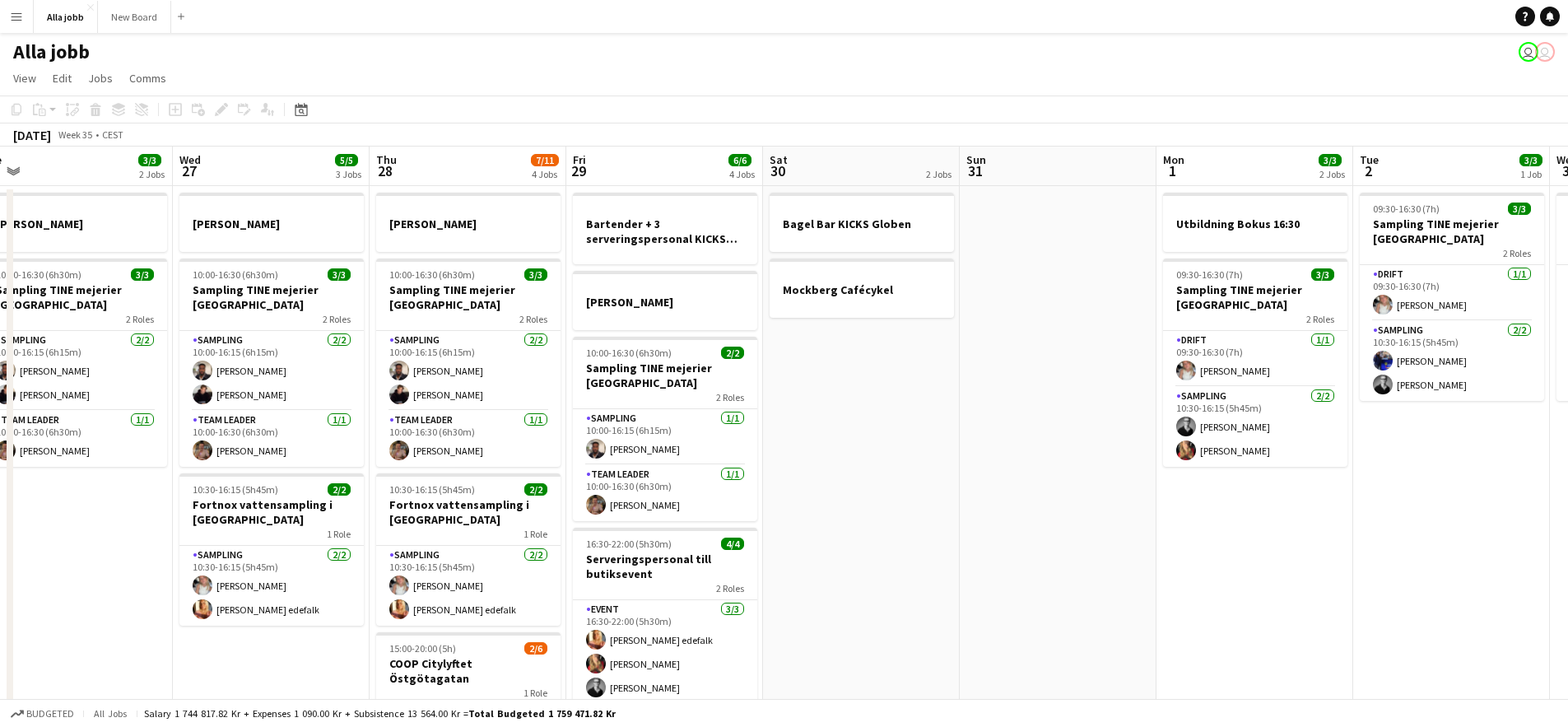
click at [961, 166] on app-board-header-date "Sun 31" at bounding box center [1058, 166] width 197 height 40
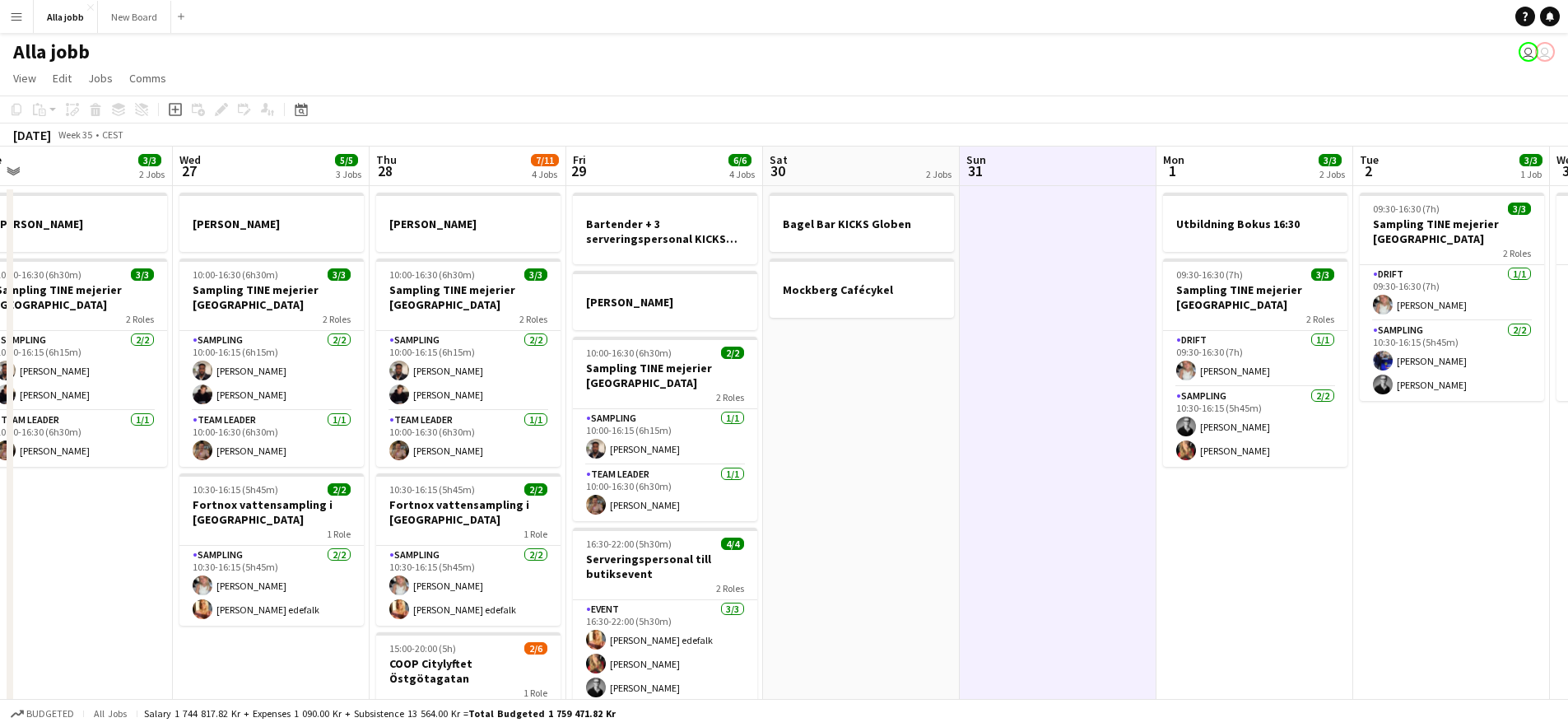
click at [938, 168] on div "2 Jobs" at bounding box center [938, 174] width 25 height 13
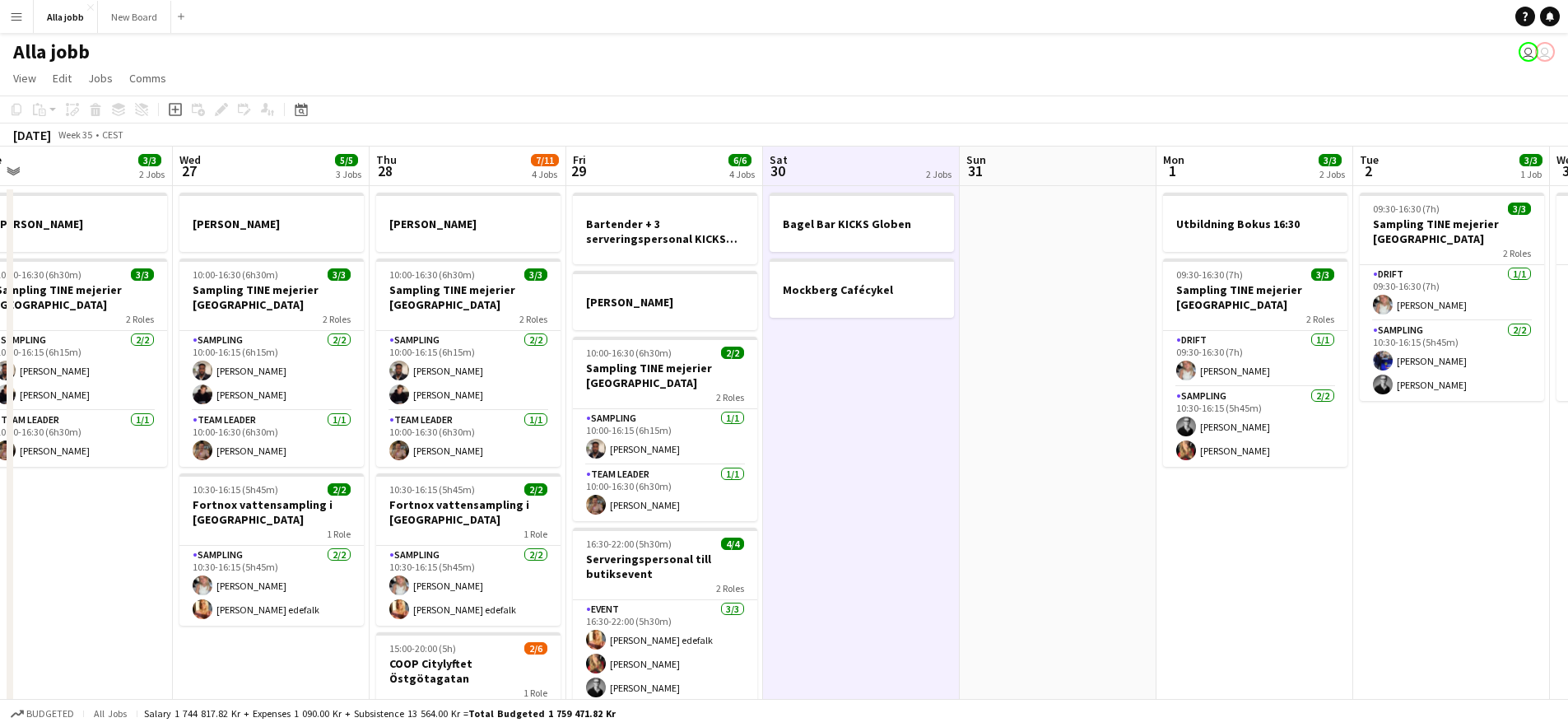
click at [919, 116] on app-toolbar "Copy Paste Paste Command V Paste with crew Command Shift V Paste linked Job [GE…" at bounding box center [784, 109] width 1568 height 28
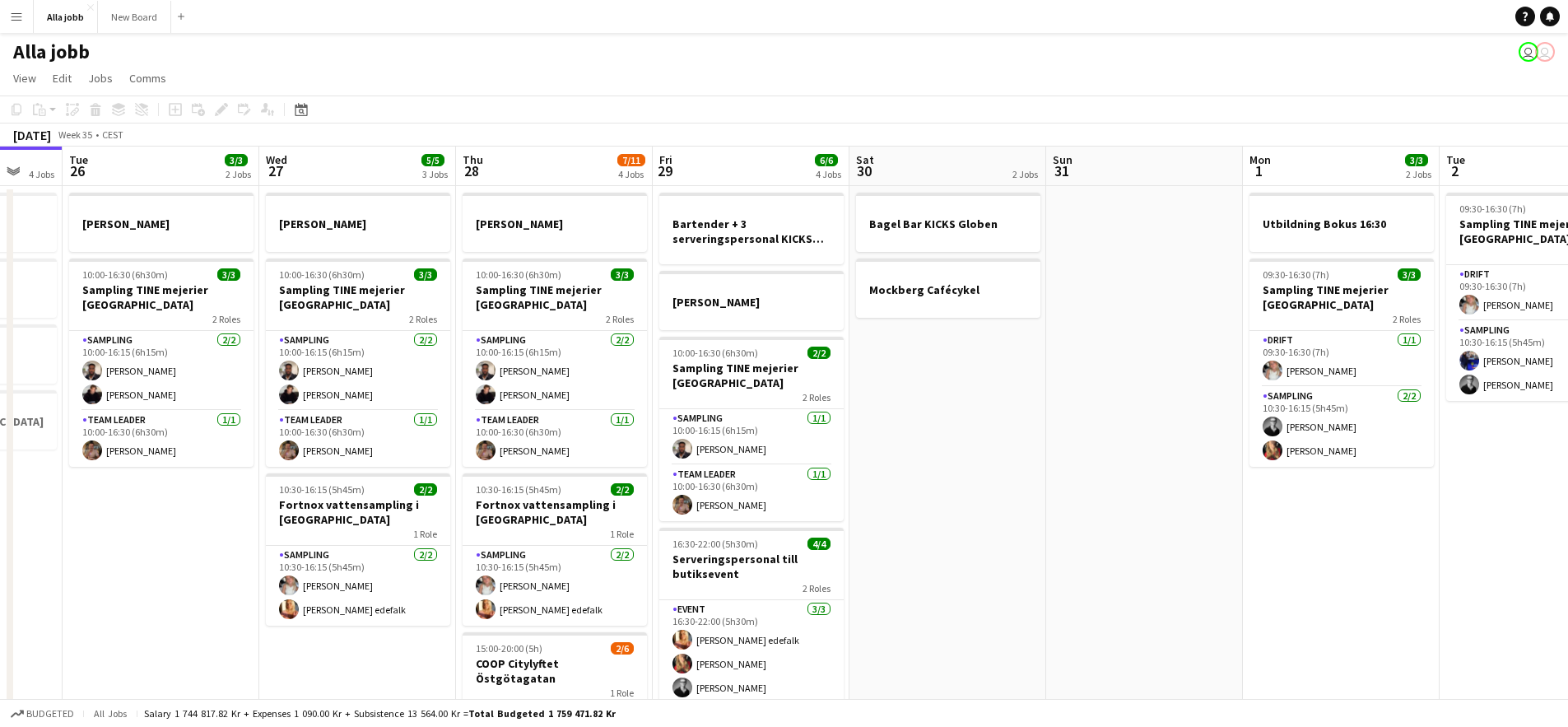
scroll to position [0, 430]
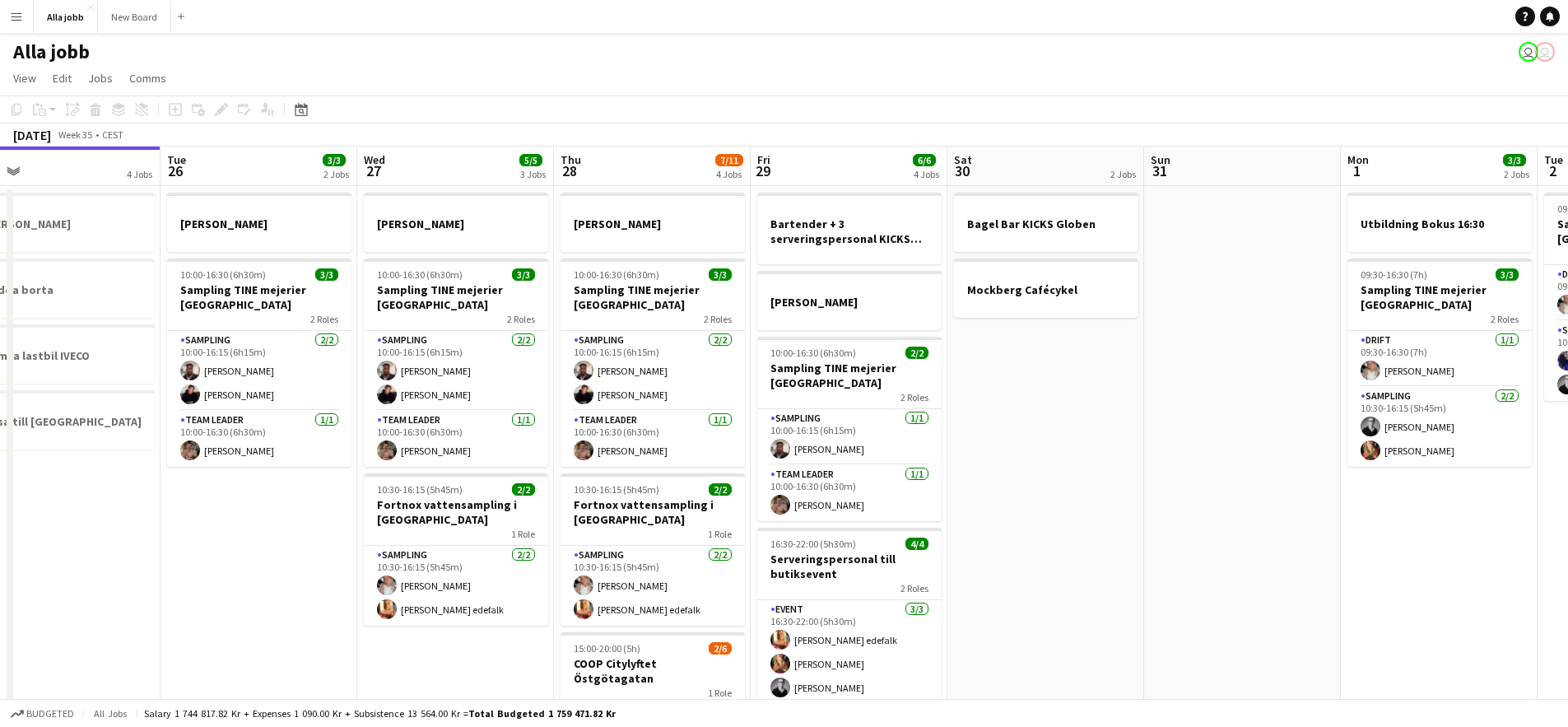
drag, startPoint x: 852, startPoint y: 375, endPoint x: 1026, endPoint y: 366, distance: 174.2
click at [1026, 366] on app-calendar-viewport "Sat 23 2/2 3 Jobs Sun 24 2 Jobs Mon 25 4 Jobs Tue 26 3/3 2 Jobs Wed 27 5/5 3 Jo…" at bounding box center [784, 529] width 1568 height 765
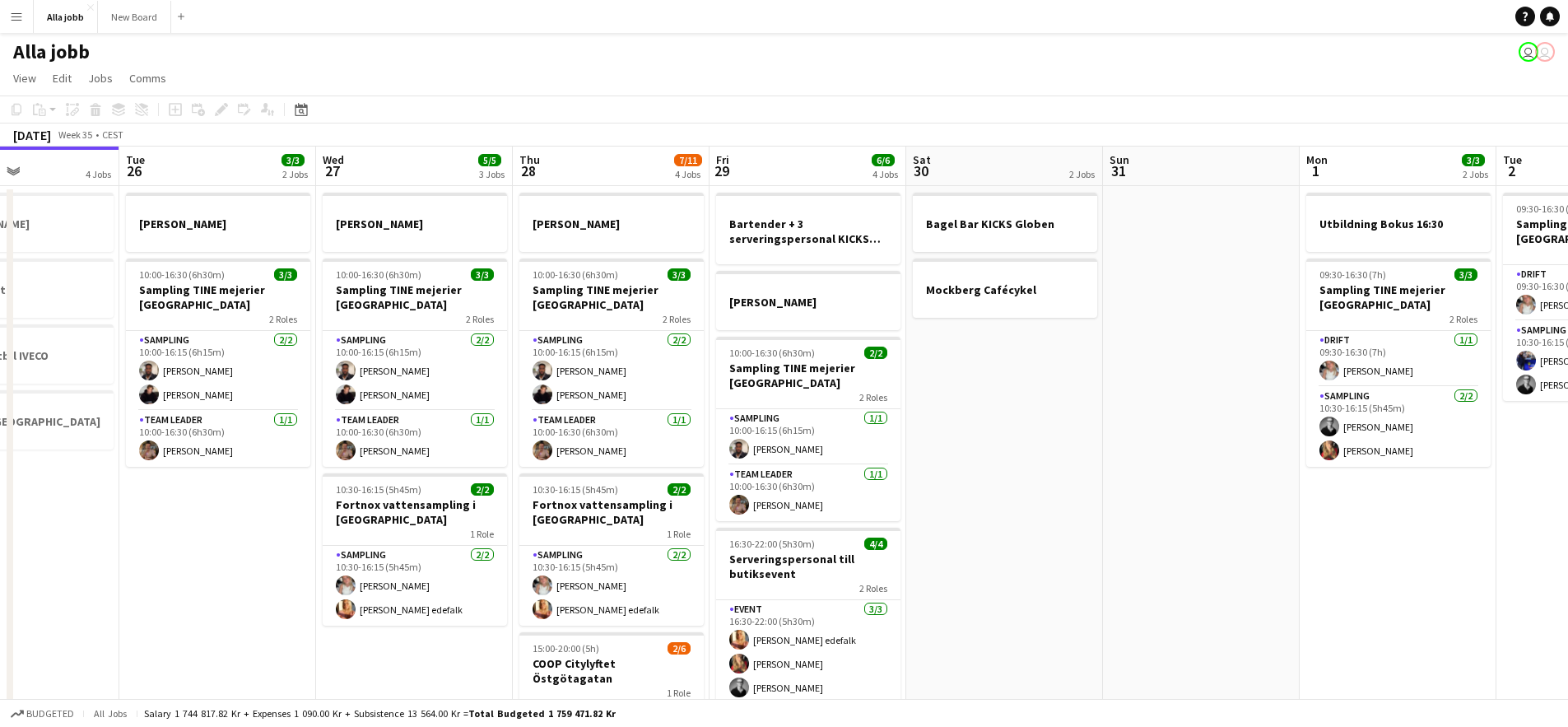
drag, startPoint x: 1025, startPoint y: 365, endPoint x: 969, endPoint y: 363, distance: 56.0
click at [969, 363] on app-calendar-viewport "Sat 23 2/2 3 Jobs Sun 24 2 Jobs Mon 25 4 Jobs Tue 26 3/3 2 Jobs Wed 27 5/5 3 Jo…" at bounding box center [784, 529] width 1568 height 765
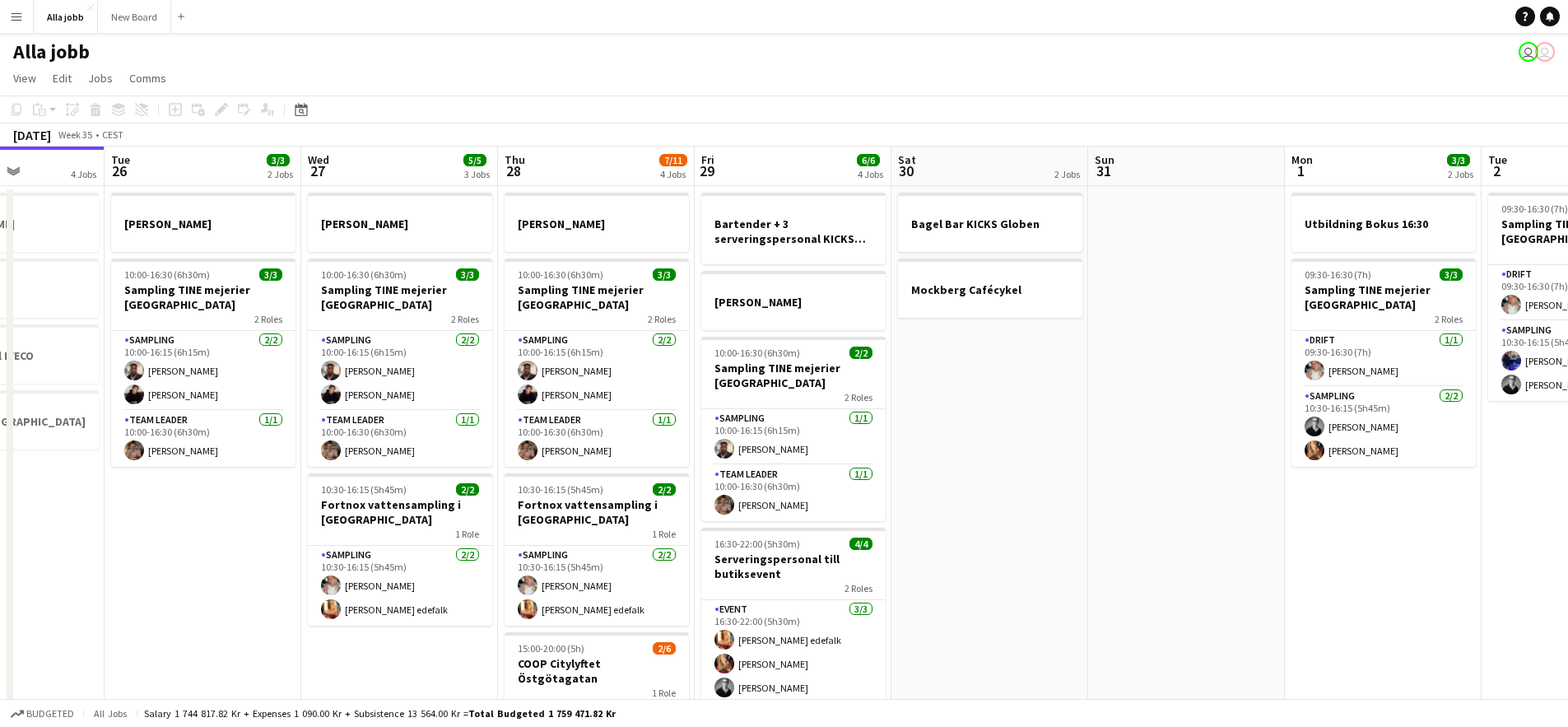
scroll to position [0, 517]
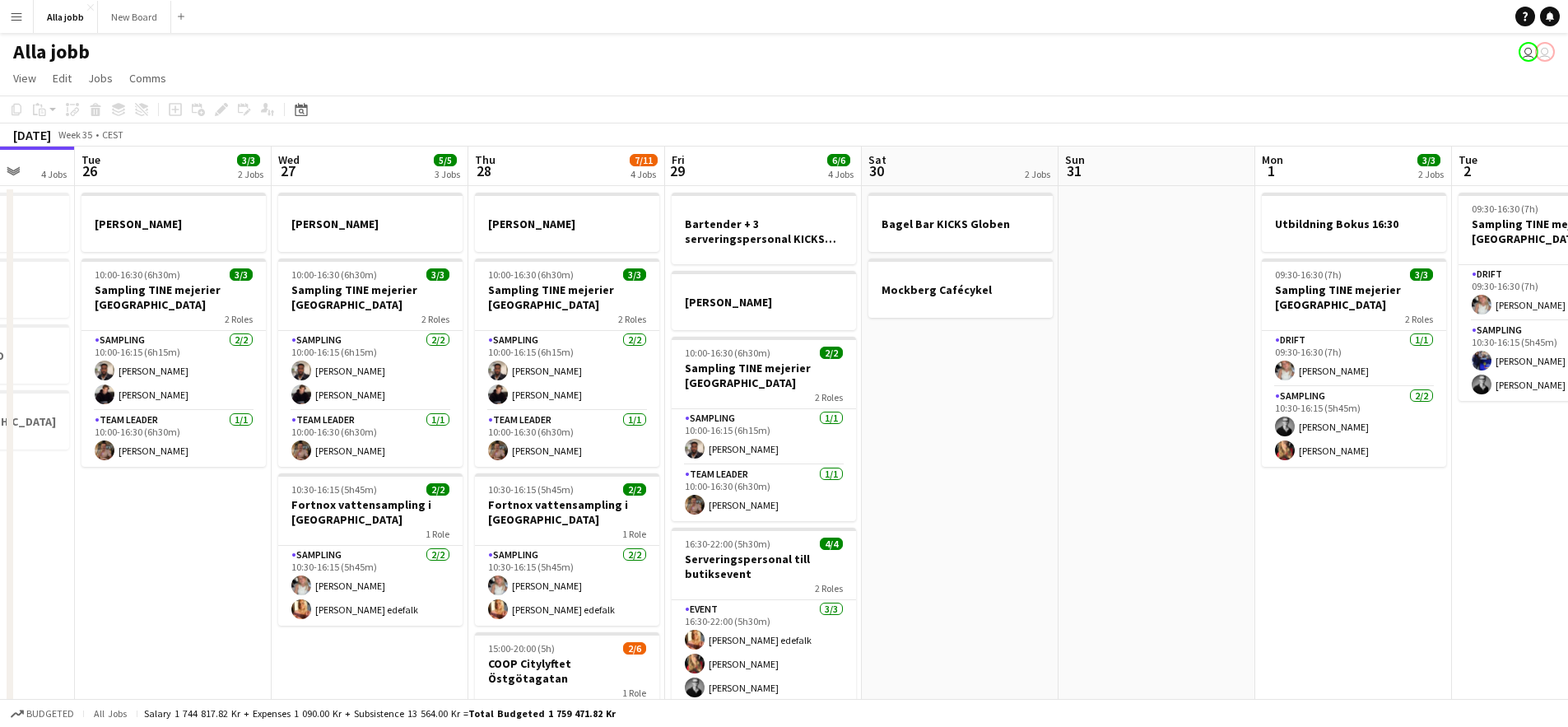
drag, startPoint x: 953, startPoint y: 363, endPoint x: 938, endPoint y: 363, distance: 15.0
click at [938, 363] on app-calendar-viewport "Sat 23 2/2 3 Jobs Sun 24 2 Jobs Mon 25 4 Jobs Tue 26 3/3 2 Jobs Wed 27 5/5 3 Jo…" at bounding box center [784, 529] width 1568 height 765
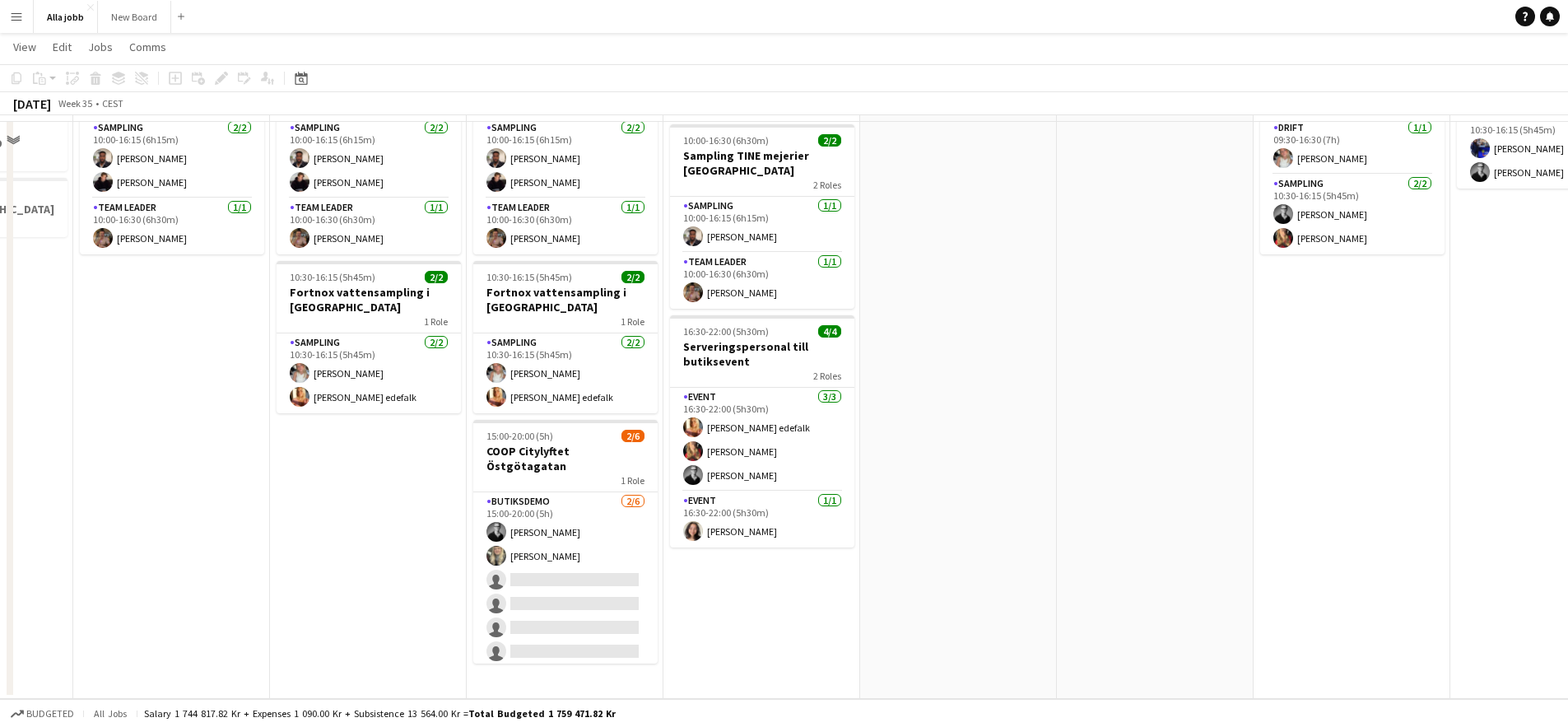
scroll to position [0, 0]
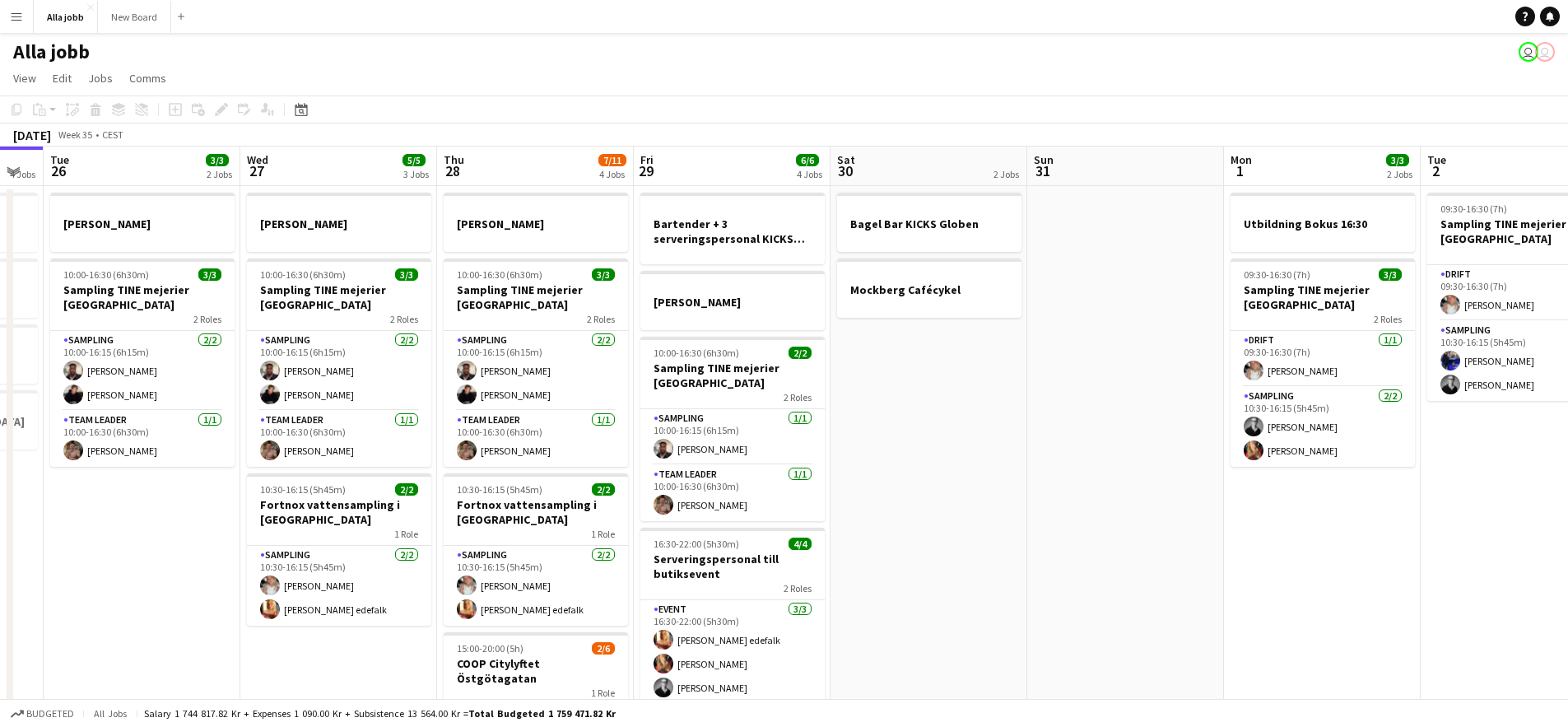
click at [948, 363] on app-calendar-viewport "Sat 23 2/2 3 Jobs Sun 24 2 Jobs Mon 25 4 Jobs Tue 26 3/3 2 Jobs Wed 27 5/5 3 Jo…" at bounding box center [784, 529] width 1568 height 765
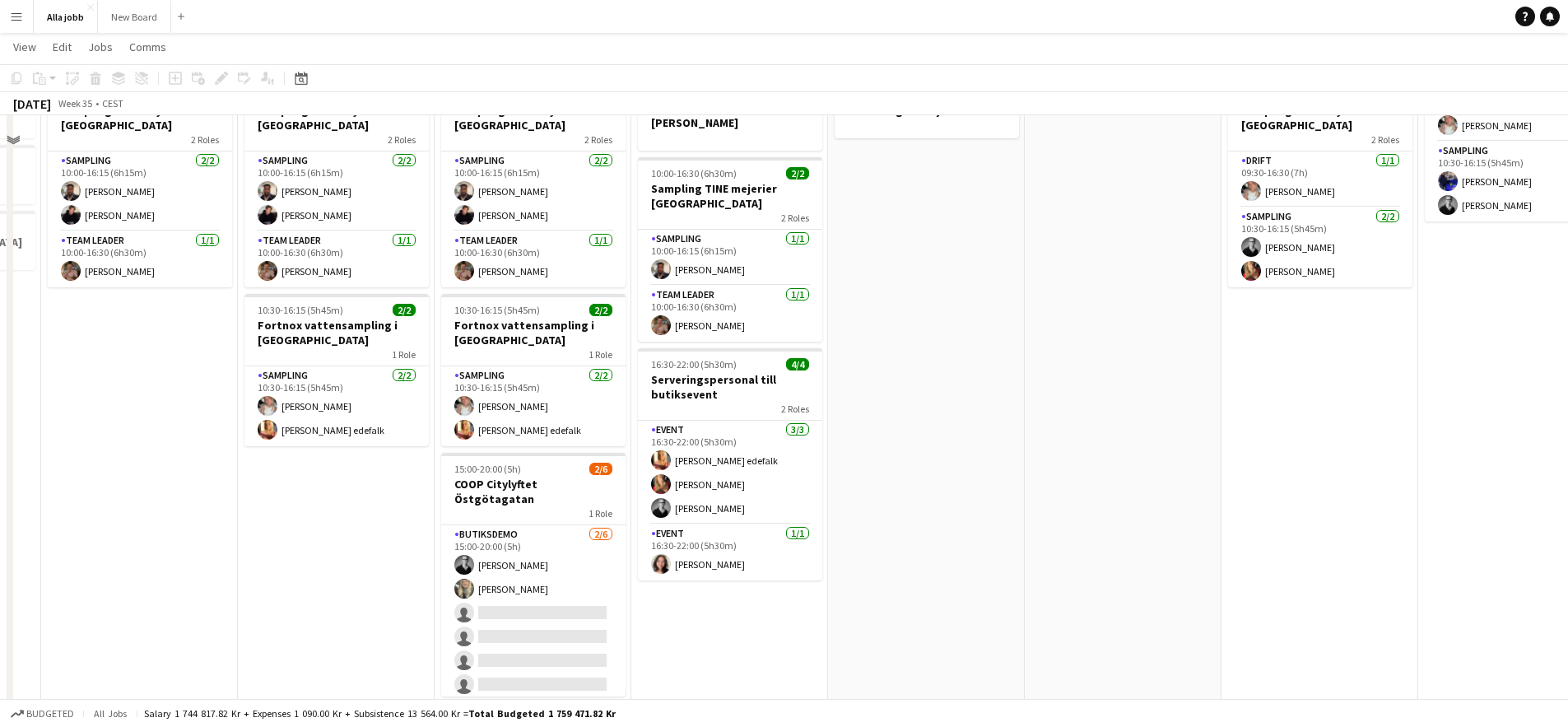
scroll to position [211, 0]
